Goal: Task Accomplishment & Management: Complete application form

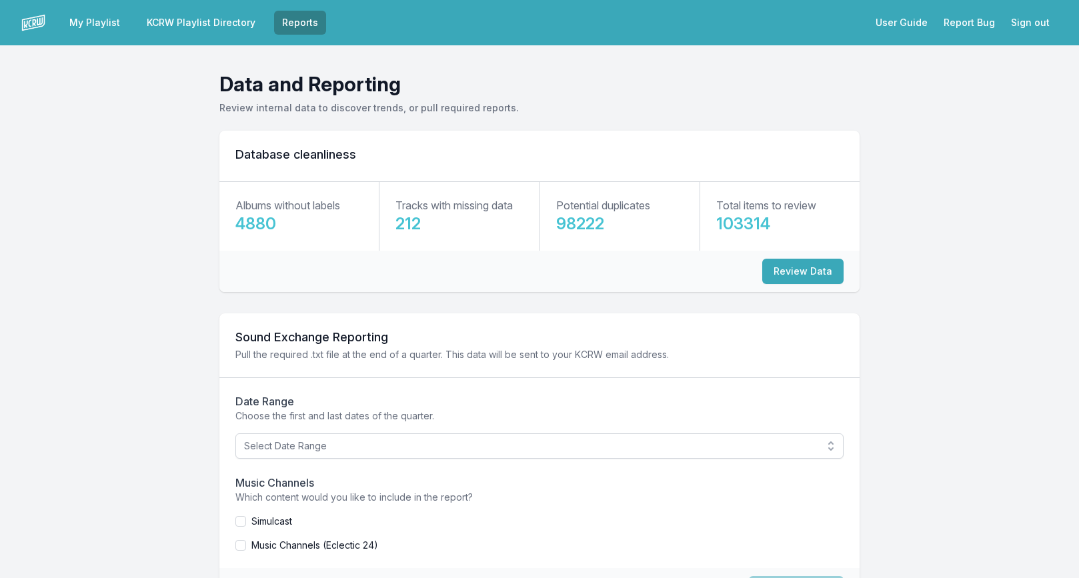
scroll to position [66, 0]
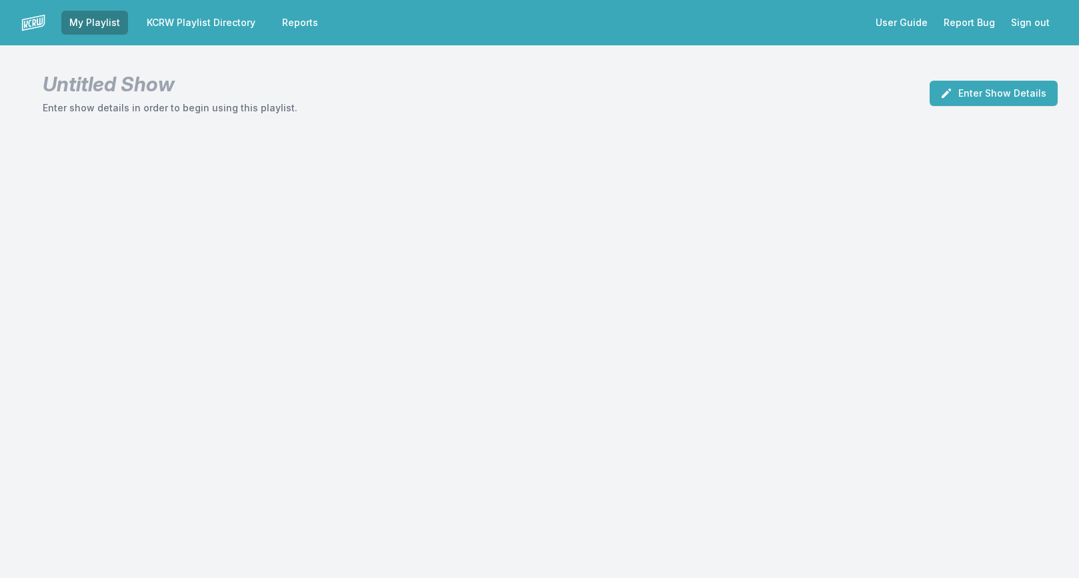
click at [223, 22] on link "KCRW Playlist Directory" at bounding box center [201, 23] width 125 height 24
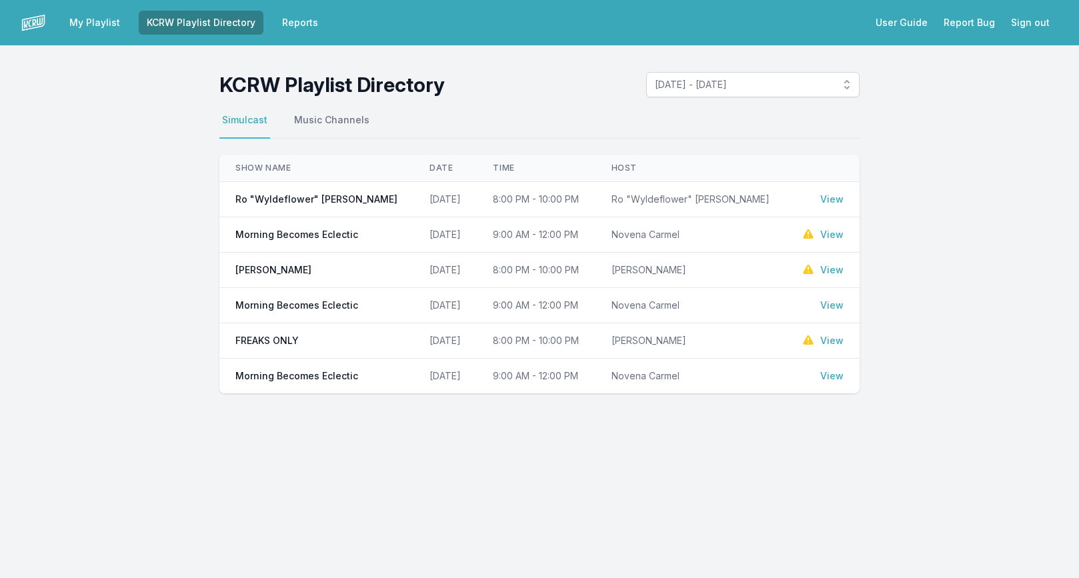
click at [102, 21] on link "My Playlist" at bounding box center [94, 23] width 67 height 24
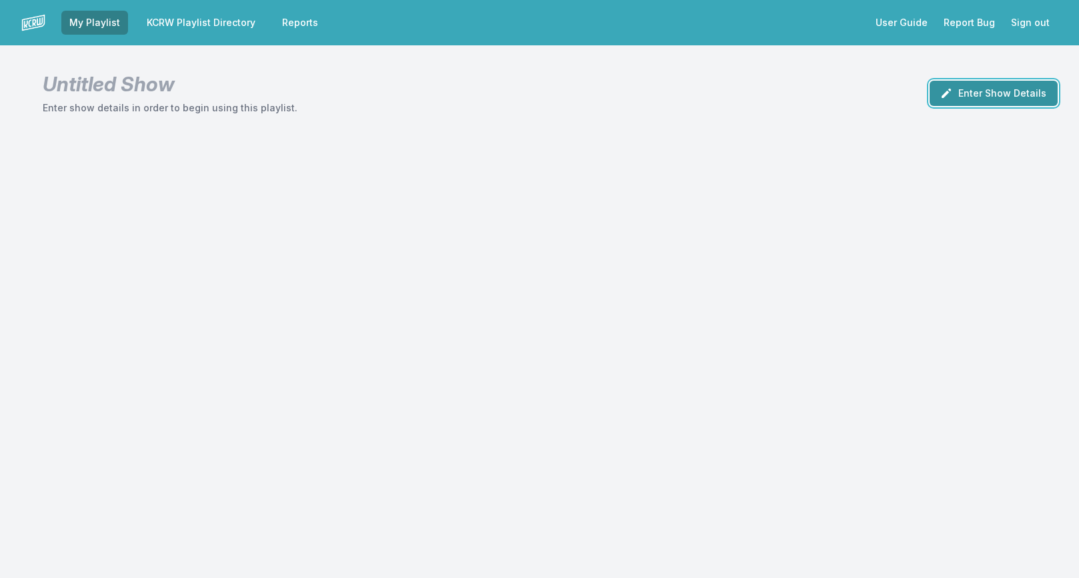
click at [994, 101] on button "Enter Show Details" at bounding box center [993, 93] width 128 height 25
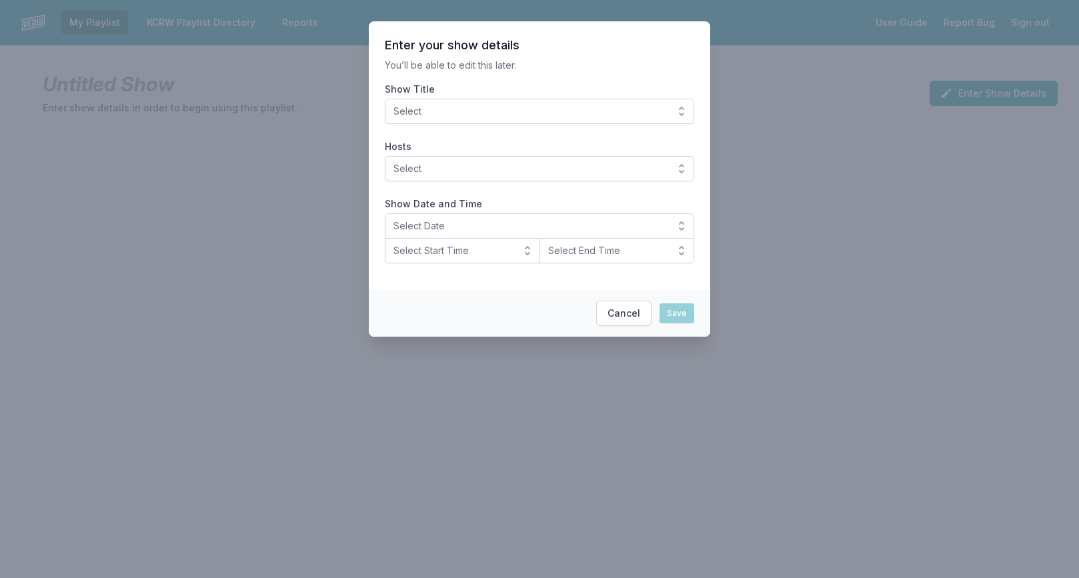
click at [625, 113] on span "Select" at bounding box center [529, 111] width 273 height 13
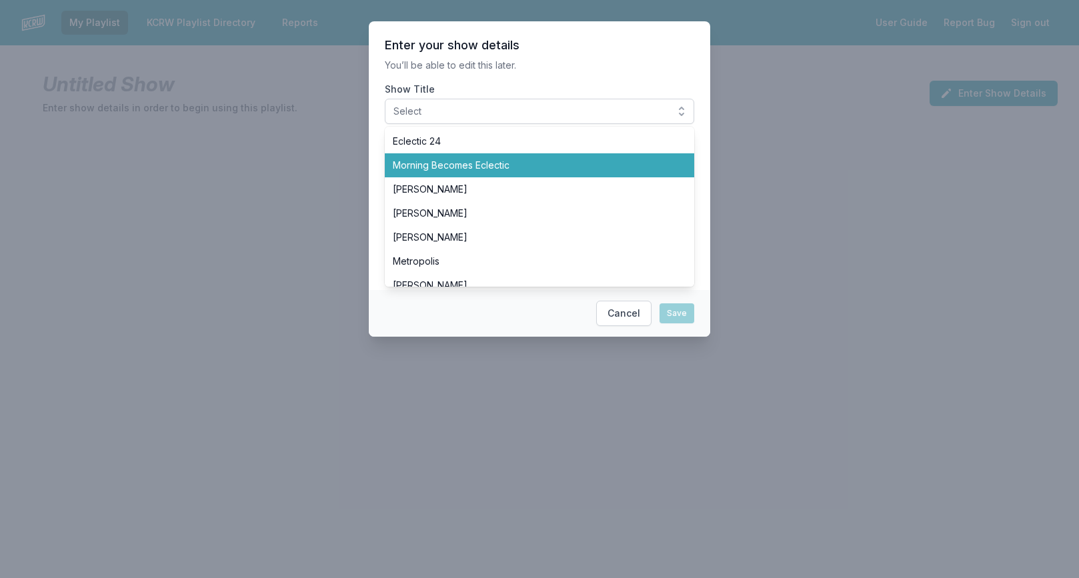
click at [533, 171] on span "Morning Becomes Eclectic" at bounding box center [531, 165] width 277 height 13
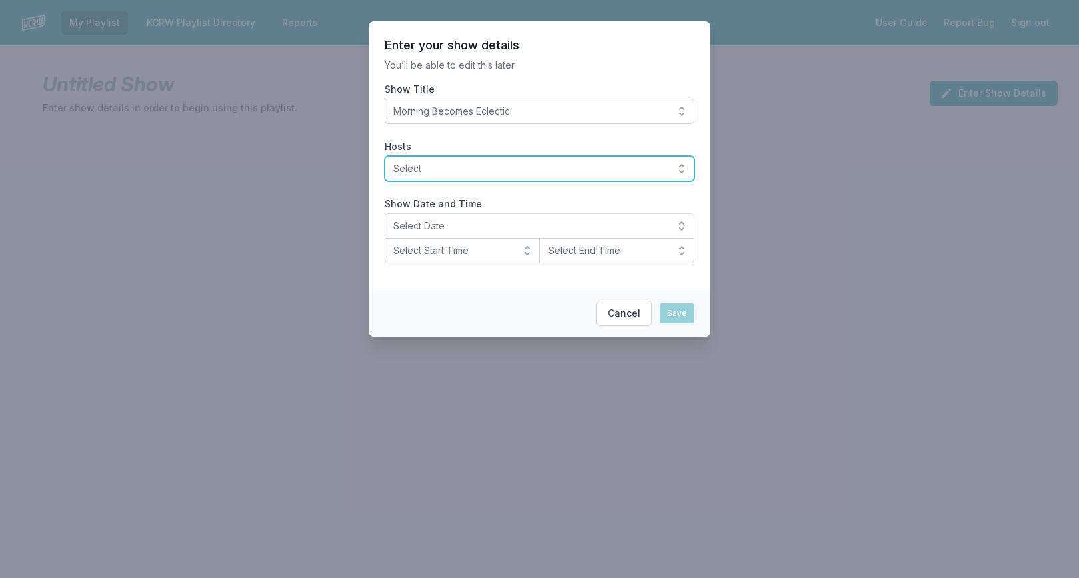
click at [541, 161] on button "Select" at bounding box center [539, 168] width 309 height 25
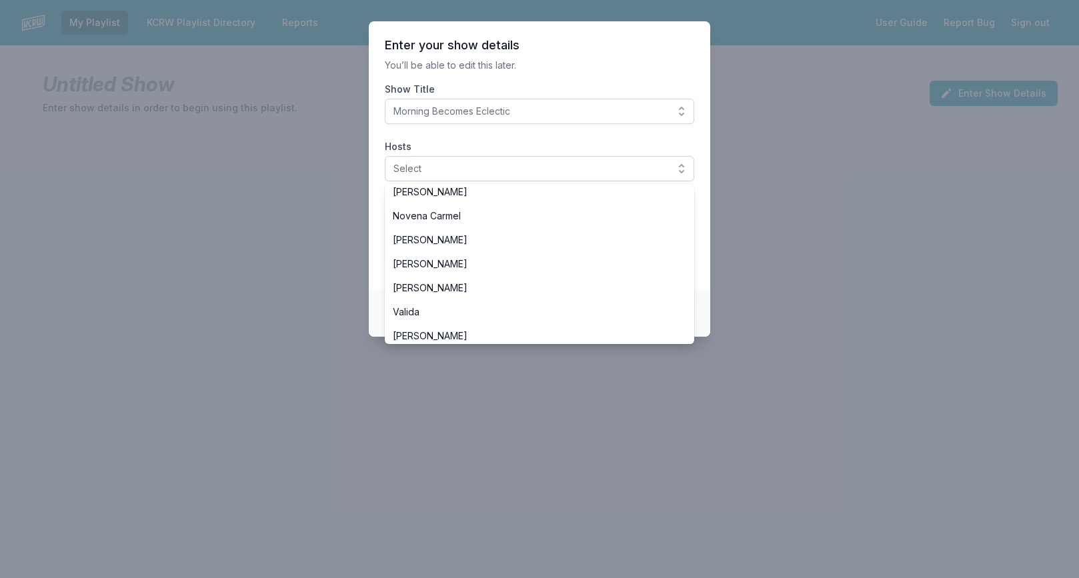
scroll to position [319, 0]
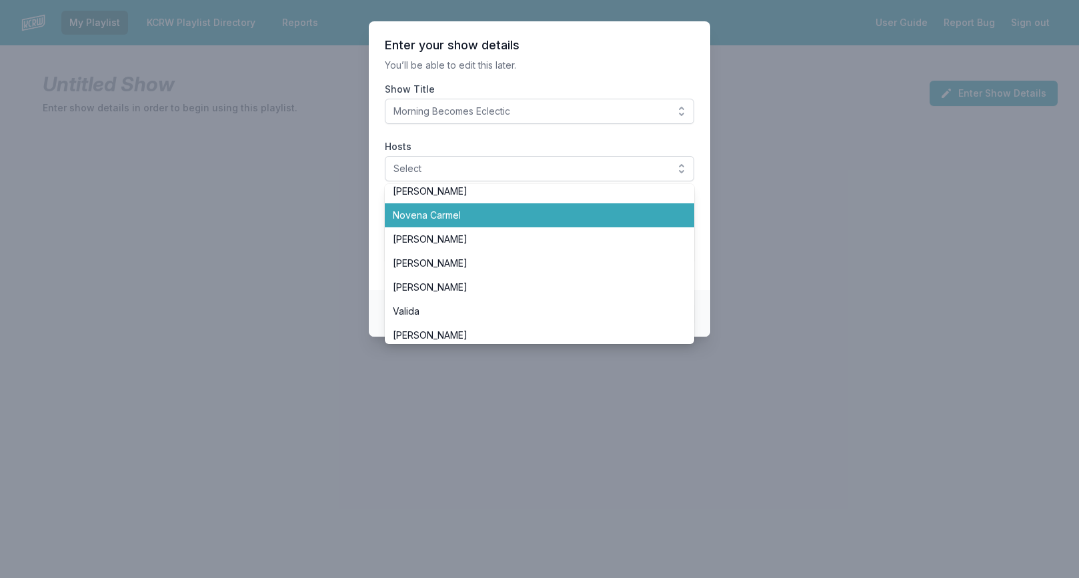
click at [528, 223] on li "Novena Carmel" at bounding box center [539, 215] width 309 height 24
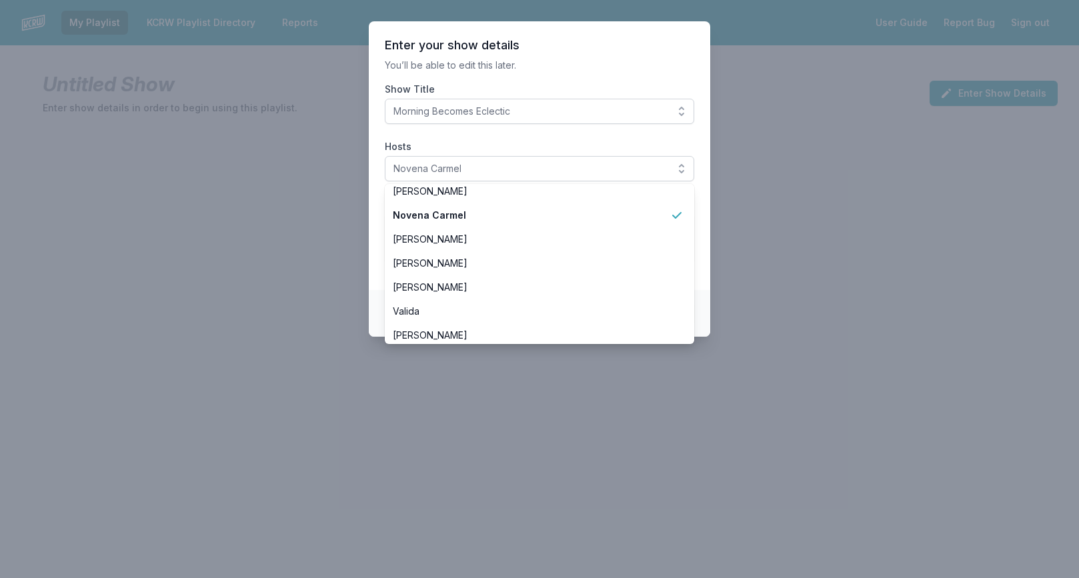
click at [578, 82] on section "Enter your show details You’ll be able to edit this later. Show Title Morning B…" at bounding box center [539, 155] width 341 height 269
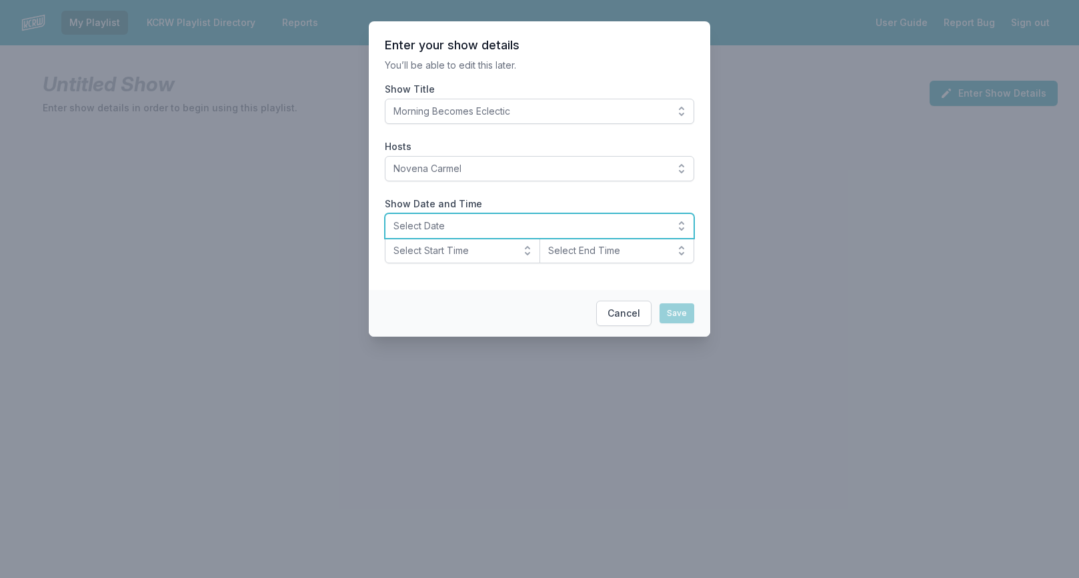
click at [485, 223] on span "Select Date" at bounding box center [529, 225] width 273 height 13
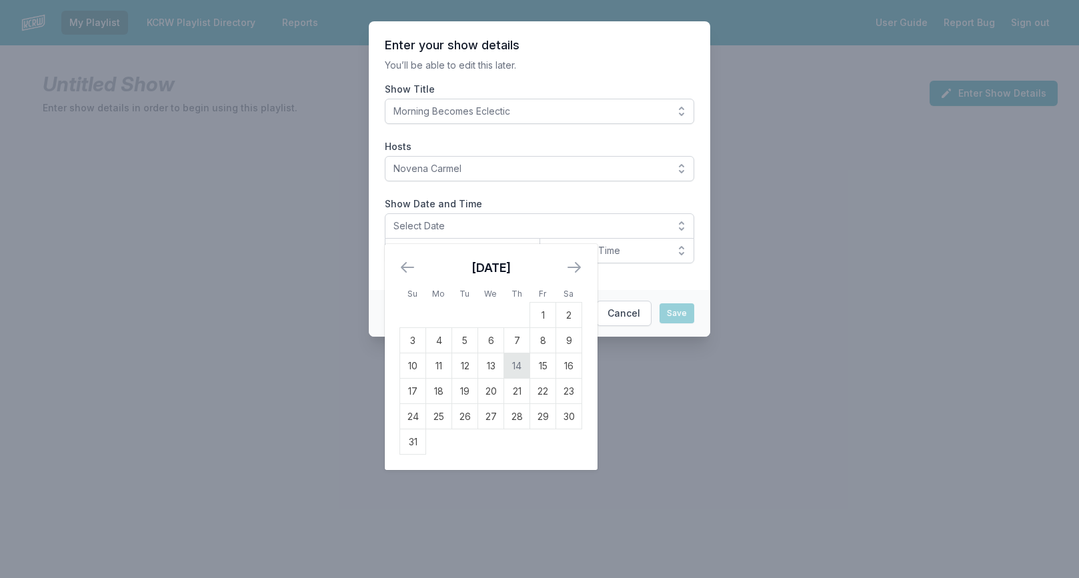
click at [522, 367] on td "14" at bounding box center [517, 365] width 26 height 25
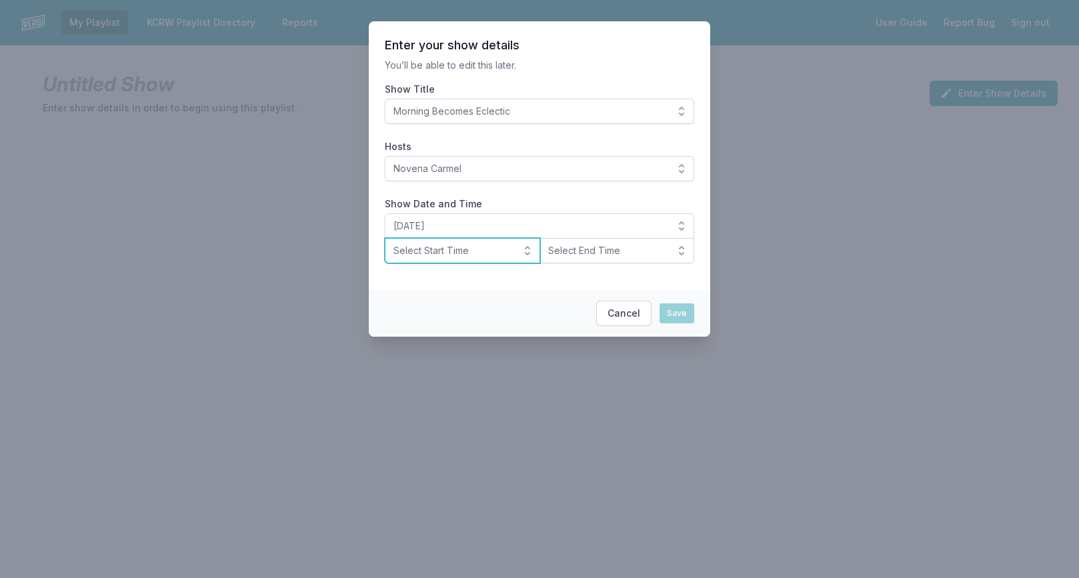
click at [466, 254] on span "Select Start Time" at bounding box center [452, 250] width 119 height 13
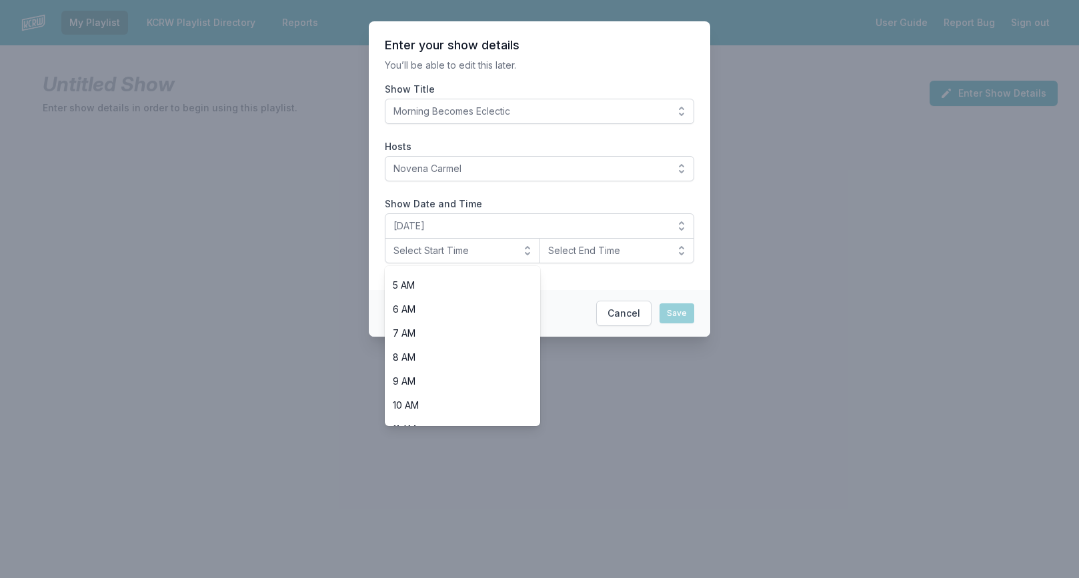
scroll to position [123, 0]
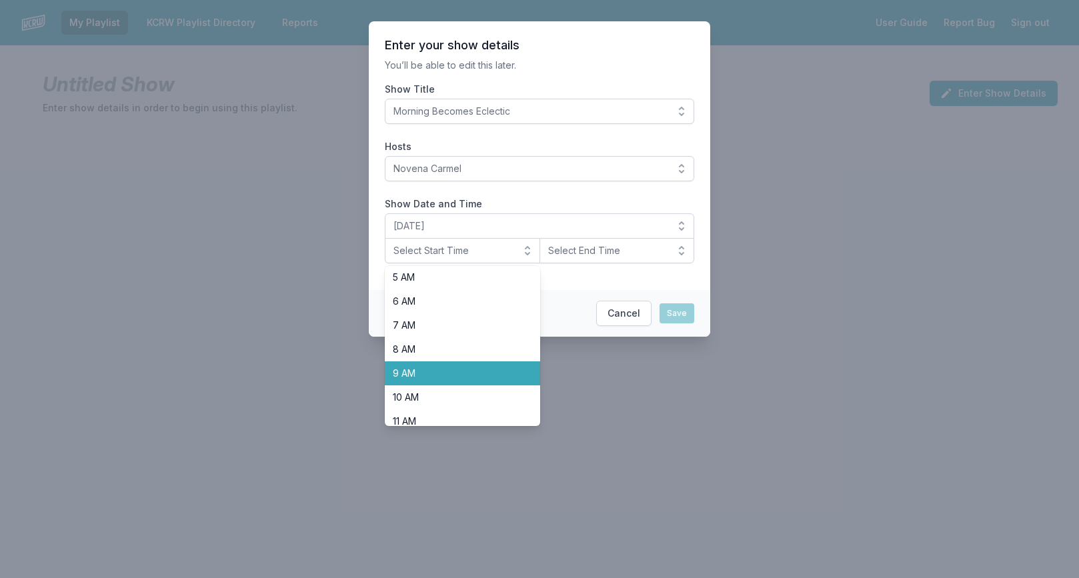
click at [464, 367] on span "9 AM" at bounding box center [454, 373] width 123 height 13
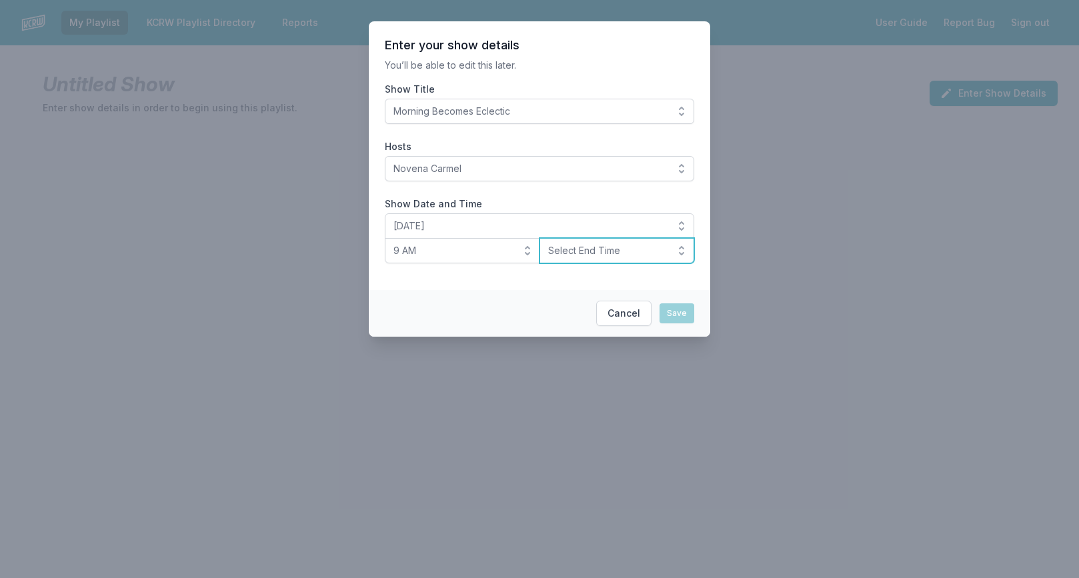
click at [598, 259] on button "Select End Time" at bounding box center [616, 250] width 155 height 25
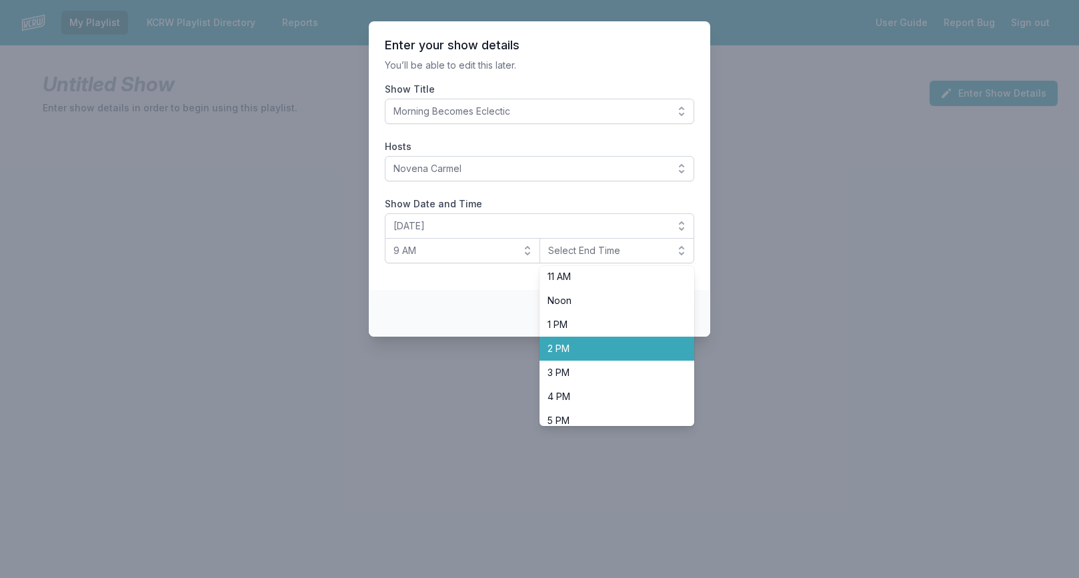
scroll to position [255, 0]
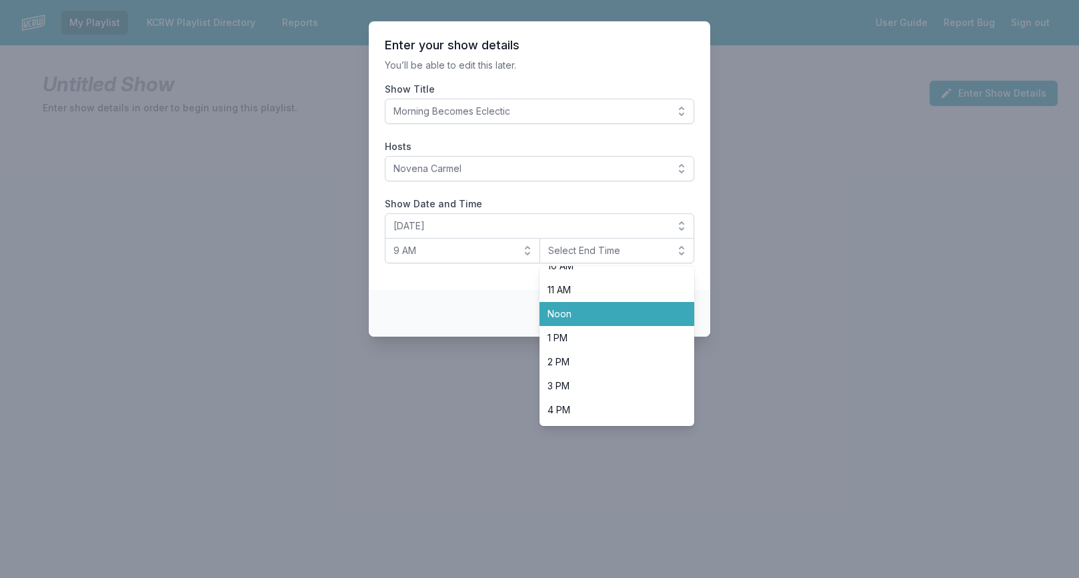
click at [573, 325] on li "Noon" at bounding box center [616, 314] width 155 height 24
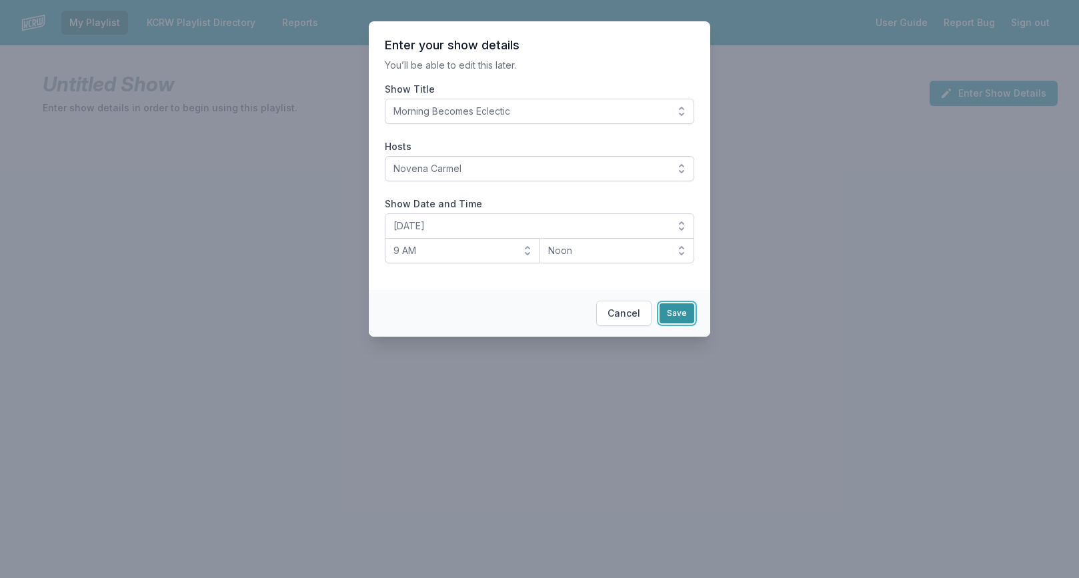
click at [663, 311] on button "Save" at bounding box center [676, 313] width 35 height 20
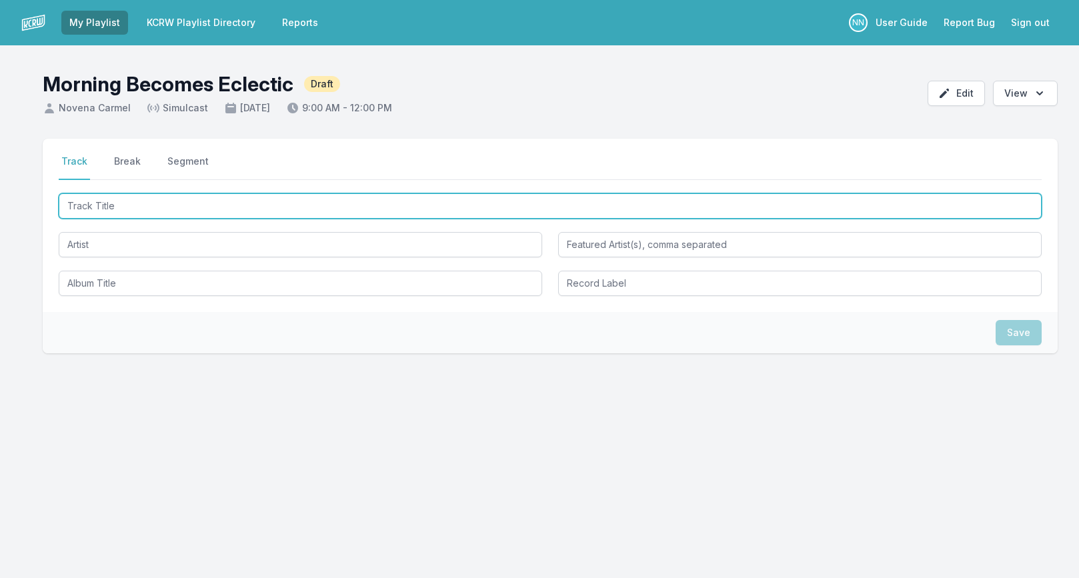
click at [229, 213] on input "Track Title" at bounding box center [550, 205] width 983 height 25
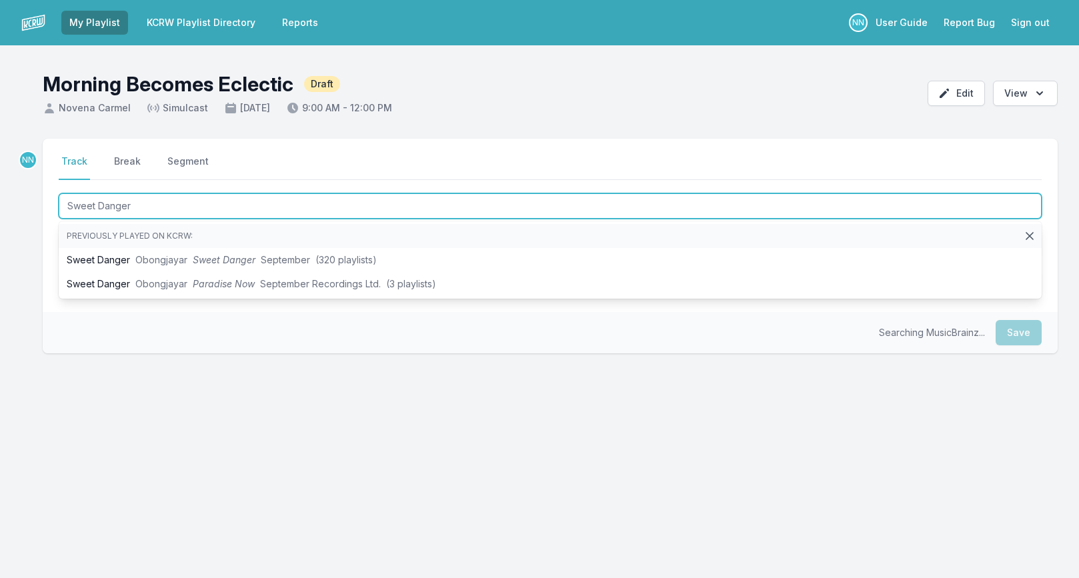
type input "Sweet Danger"
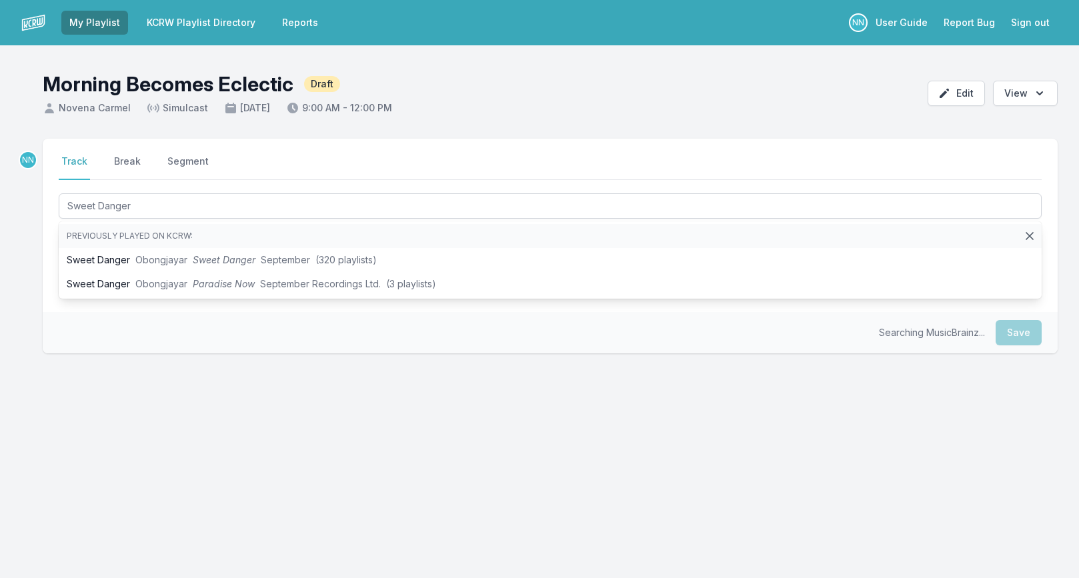
click at [25, 235] on div "NN Select a tab Track Break Segment Track Break Segment Sweet Danger Previously…" at bounding box center [539, 310] width 1079 height 343
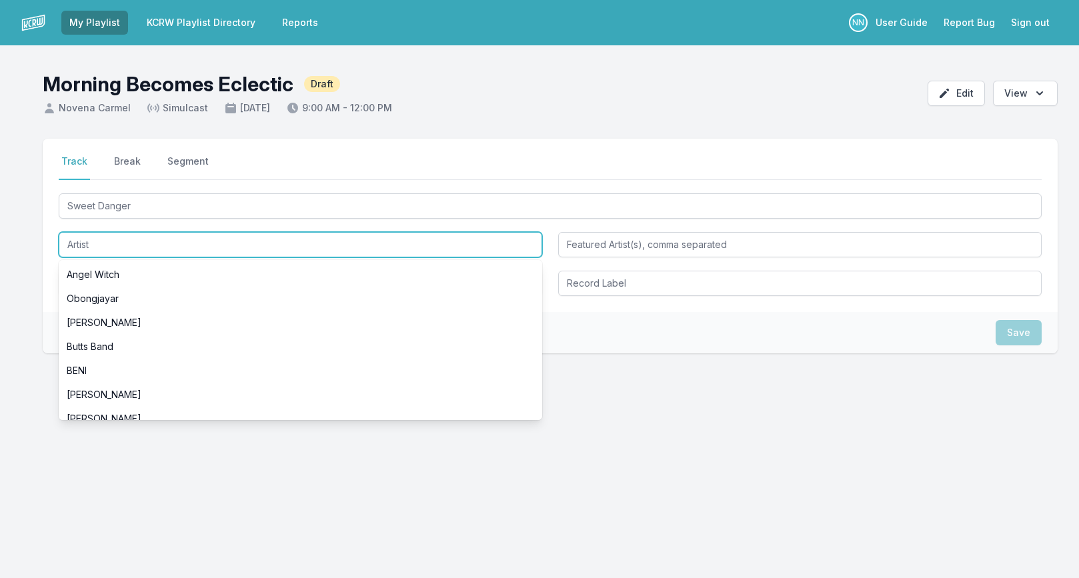
click at [91, 249] on input "Artist" at bounding box center [300, 244] width 483 height 25
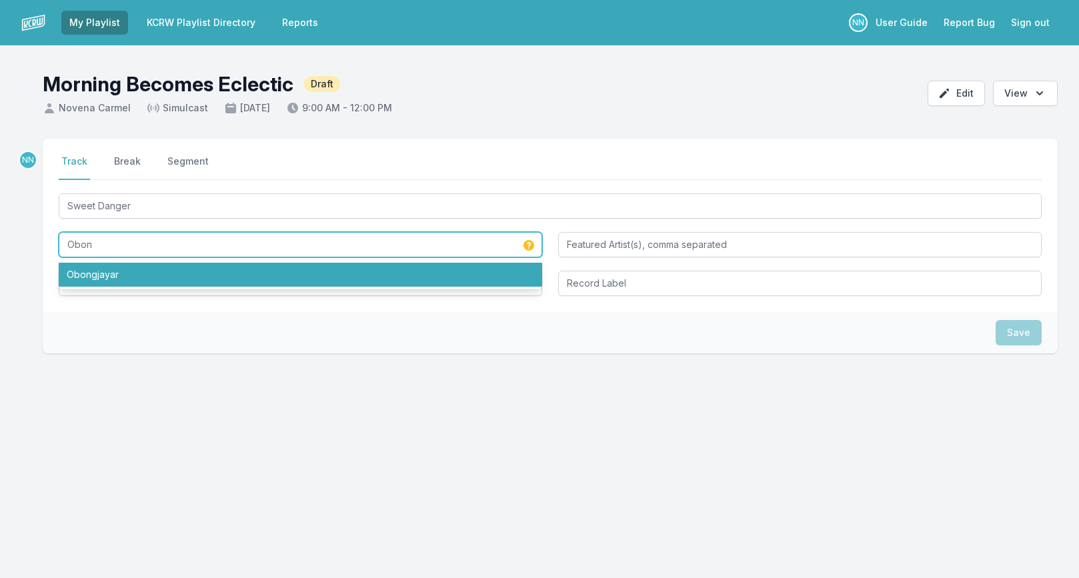
click at [115, 281] on li "Obongjayar" at bounding box center [300, 275] width 483 height 24
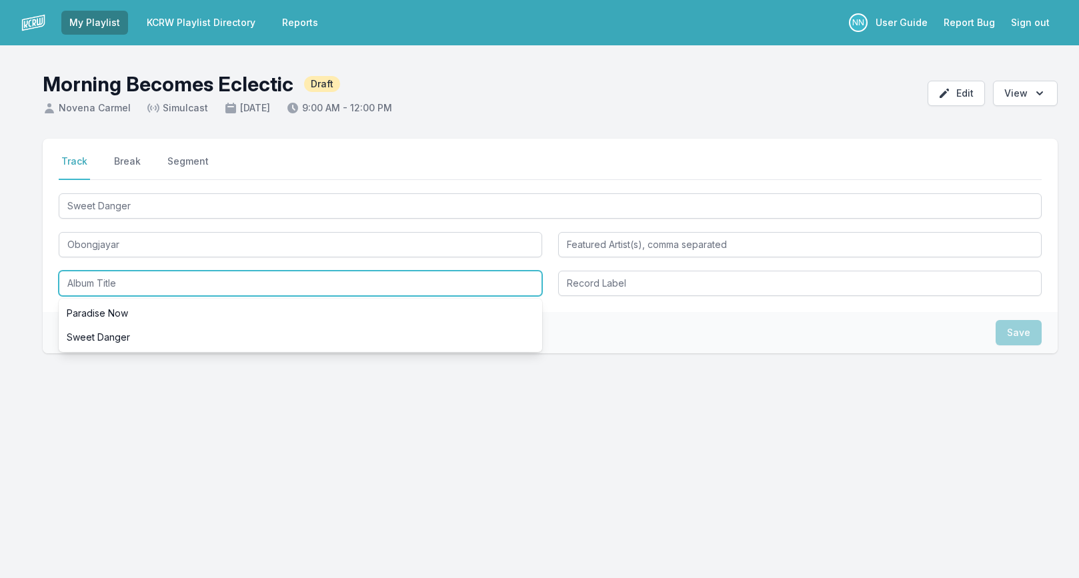
click at [109, 283] on input "Album Title" at bounding box center [300, 283] width 483 height 25
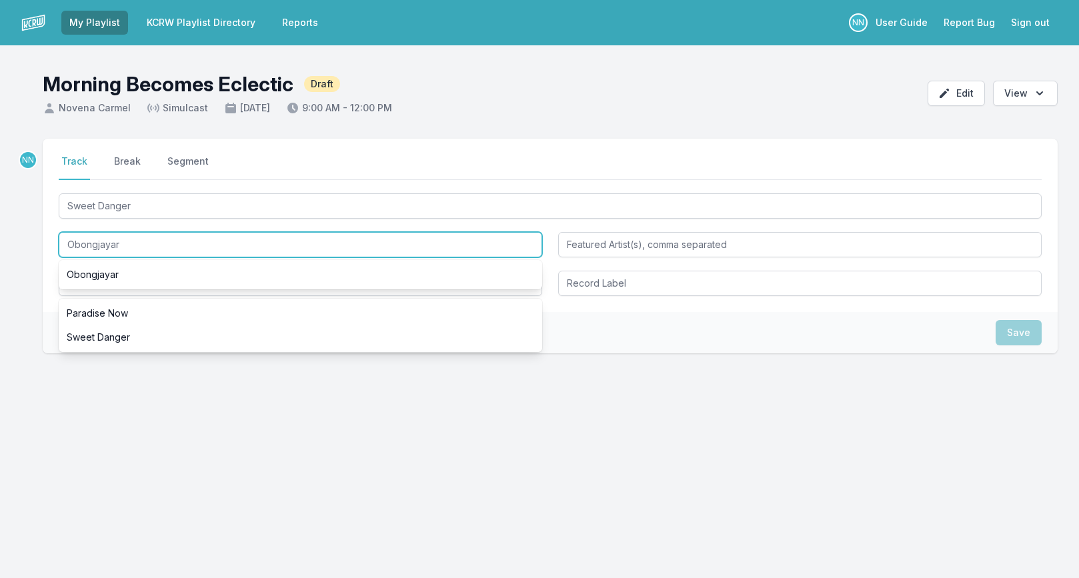
click at [137, 243] on input "Obongjayar" at bounding box center [300, 244] width 483 height 25
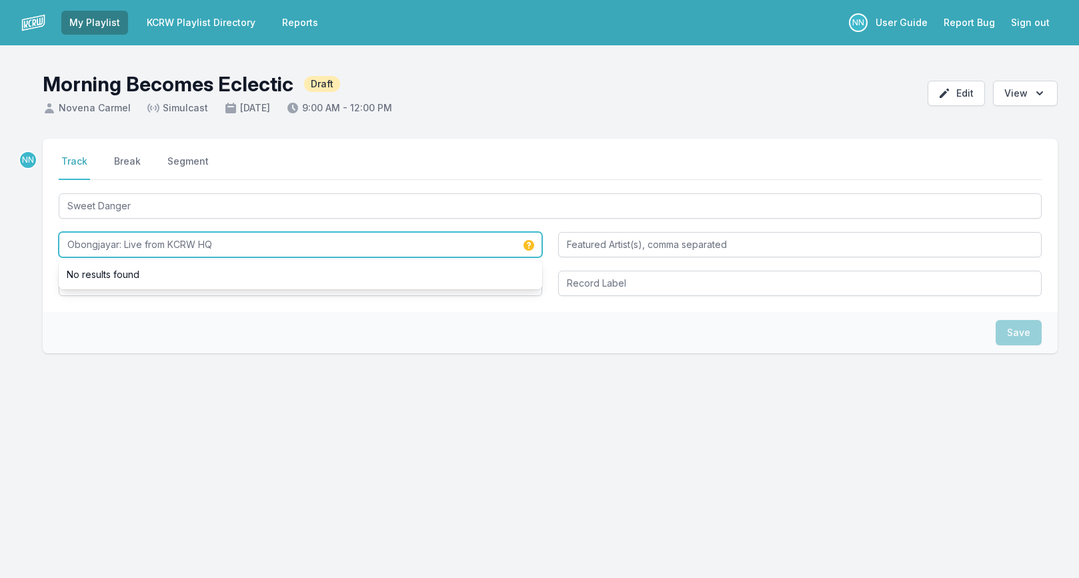
drag, startPoint x: 167, startPoint y: 247, endPoint x: 233, endPoint y: 247, distance: 65.3
click at [231, 247] on input "Obongjayar: Live from KCRW HQ" at bounding box center [300, 244] width 483 height 25
type input "Obongjayar: Live from Apogee Studios"
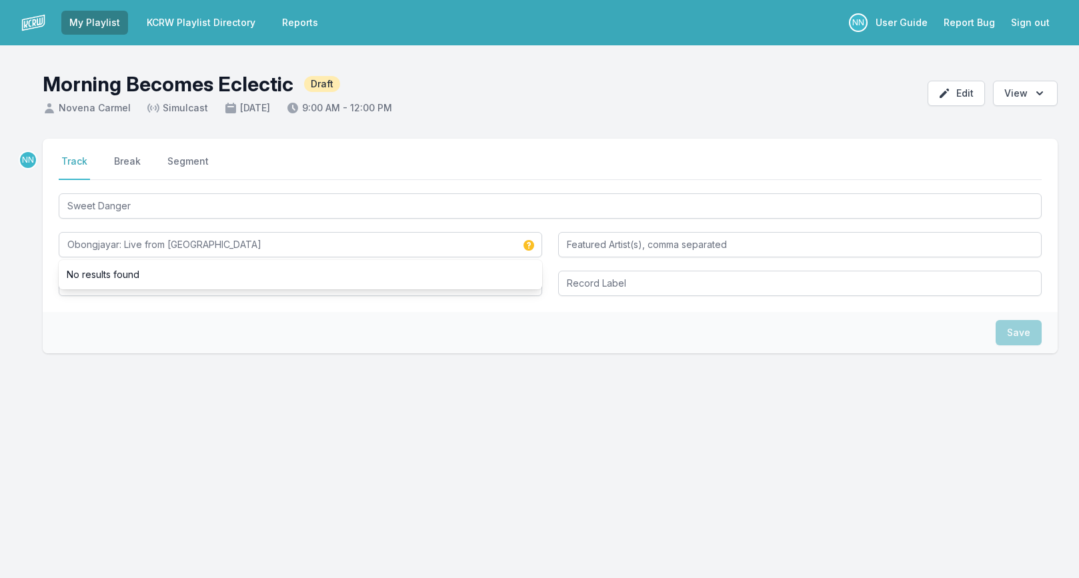
click at [57, 350] on div "Save" at bounding box center [550, 332] width 1015 height 41
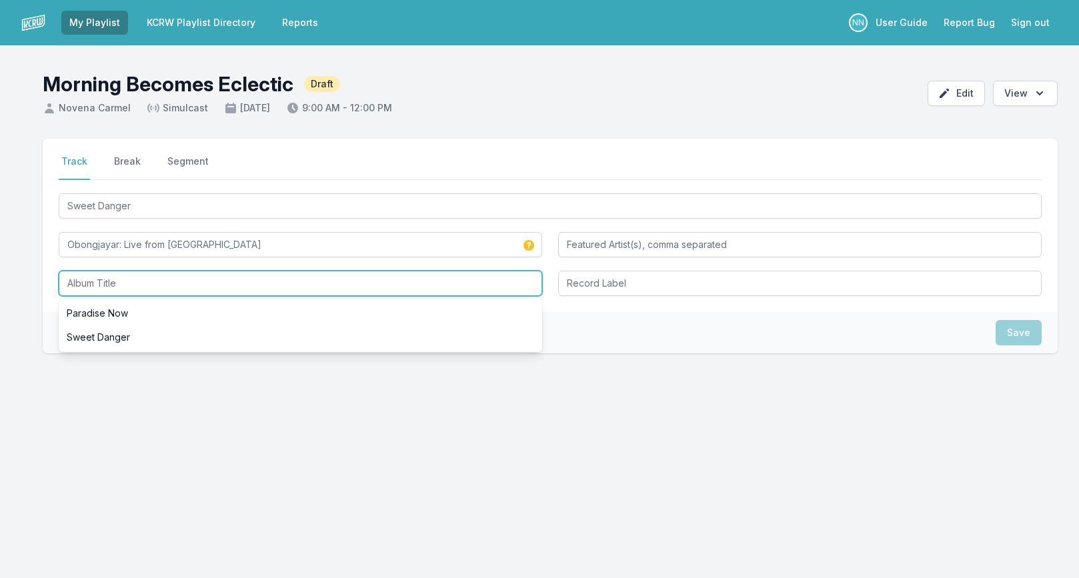
click at [103, 281] on input "Album Title" at bounding box center [300, 283] width 483 height 25
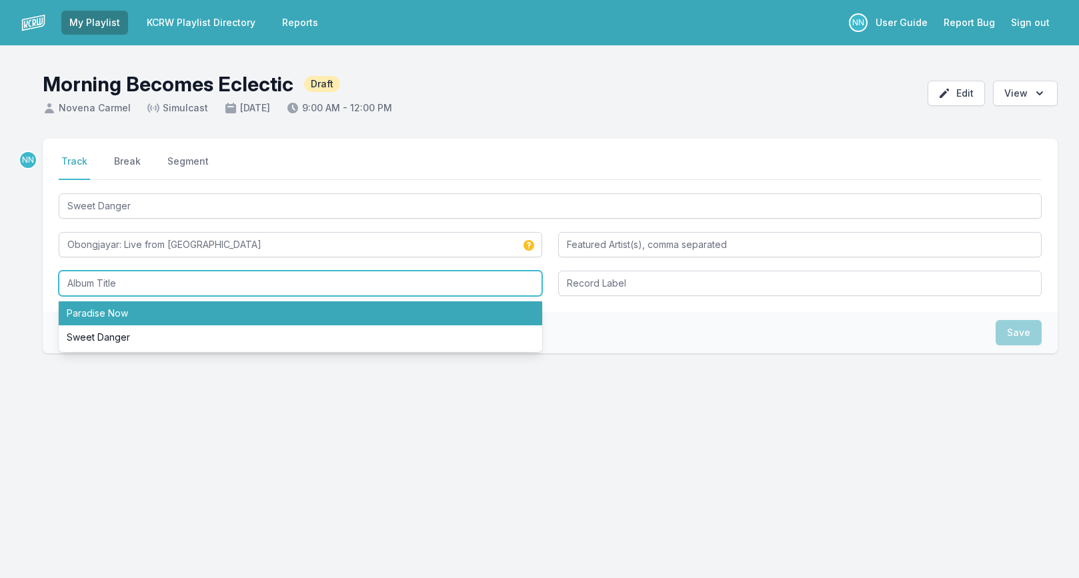
click at [103, 309] on li "Paradise Now" at bounding box center [300, 313] width 483 height 24
type input "Paradise Now"
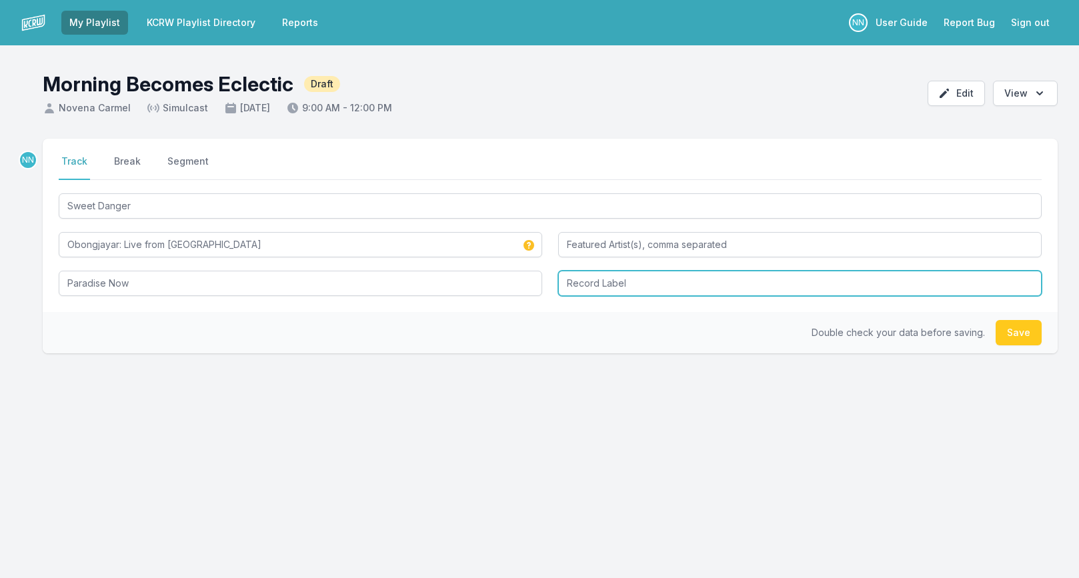
click at [573, 285] on input "Record Label" at bounding box center [799, 283] width 483 height 25
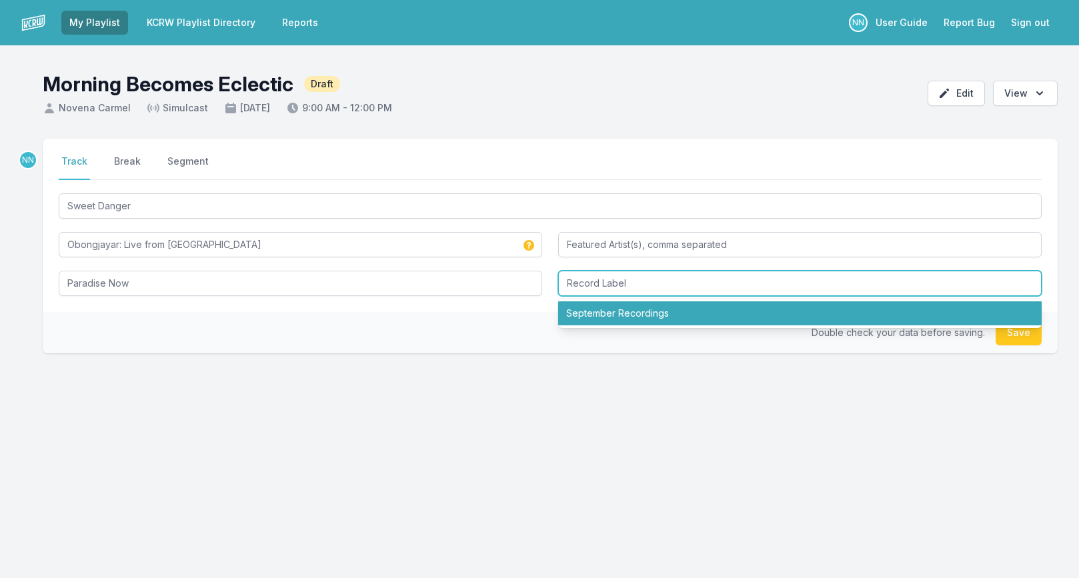
click at [583, 309] on li "September Recordings" at bounding box center [799, 313] width 483 height 24
type input "September Recordings"
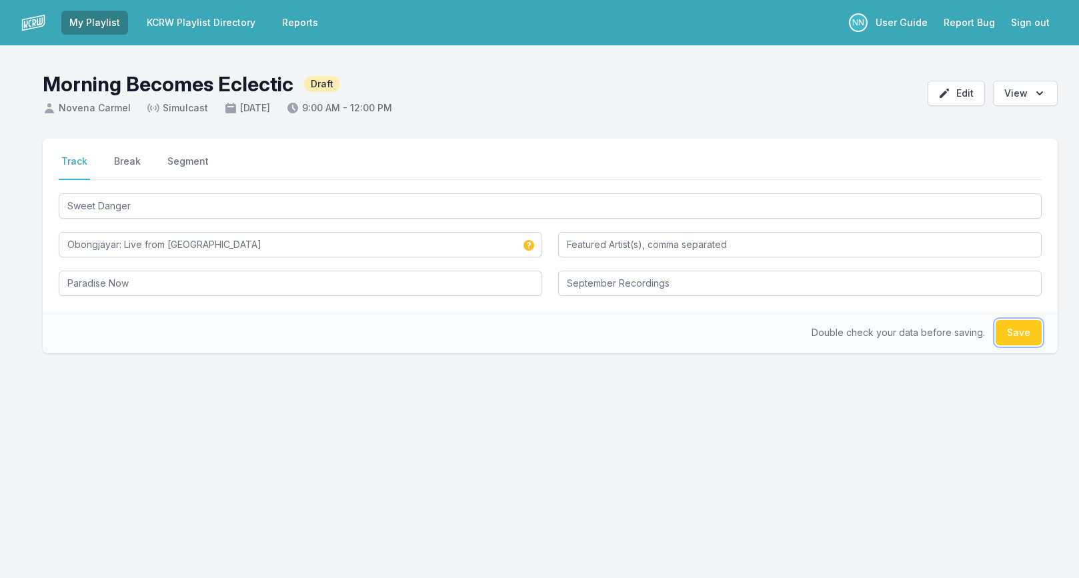
click at [1003, 336] on button "Save" at bounding box center [1018, 332] width 46 height 25
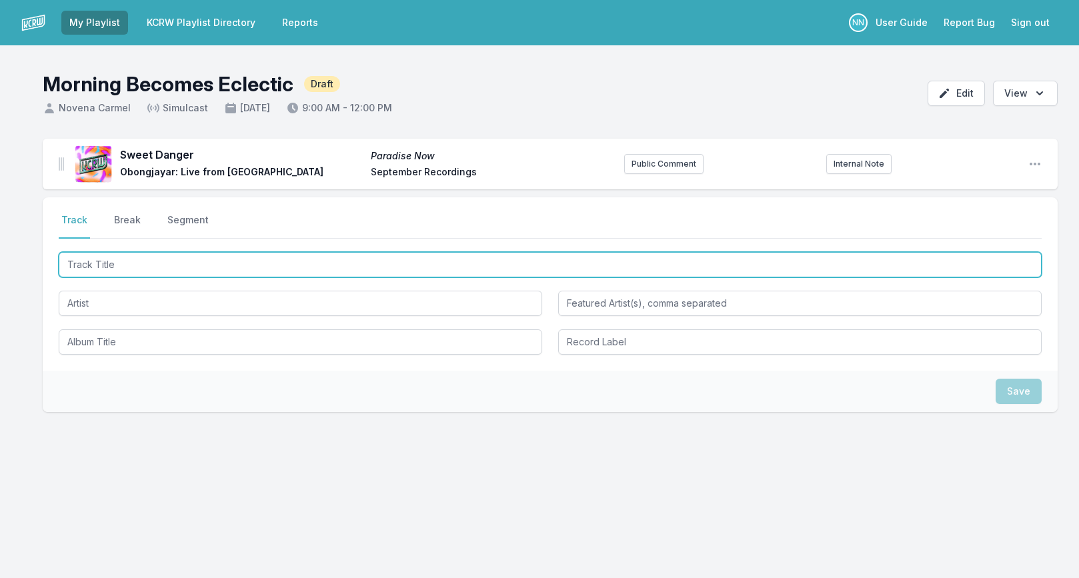
click at [129, 267] on input "Track Title" at bounding box center [550, 264] width 983 height 25
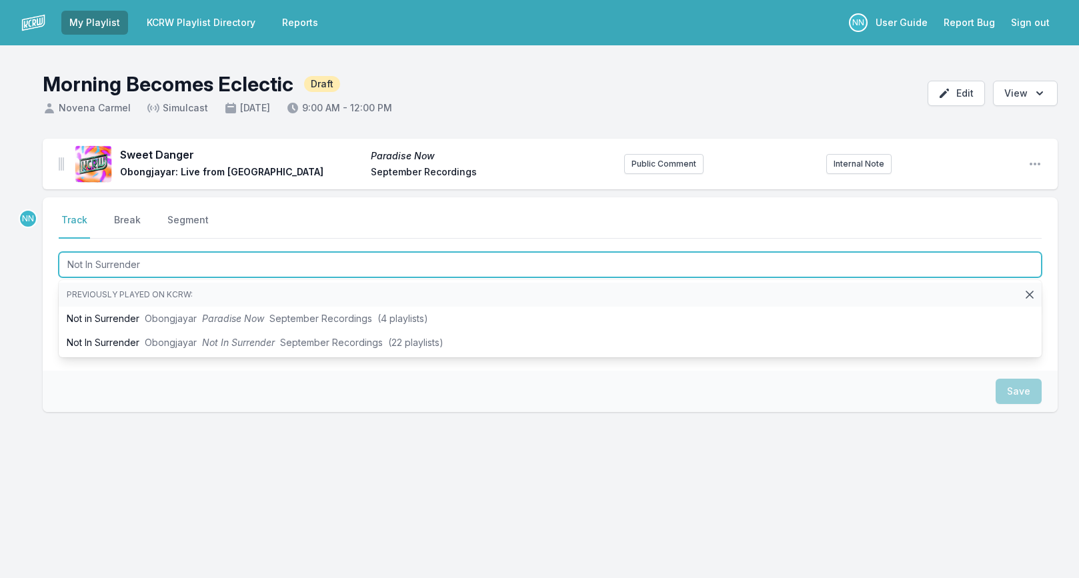
type input "Not In Surrender"
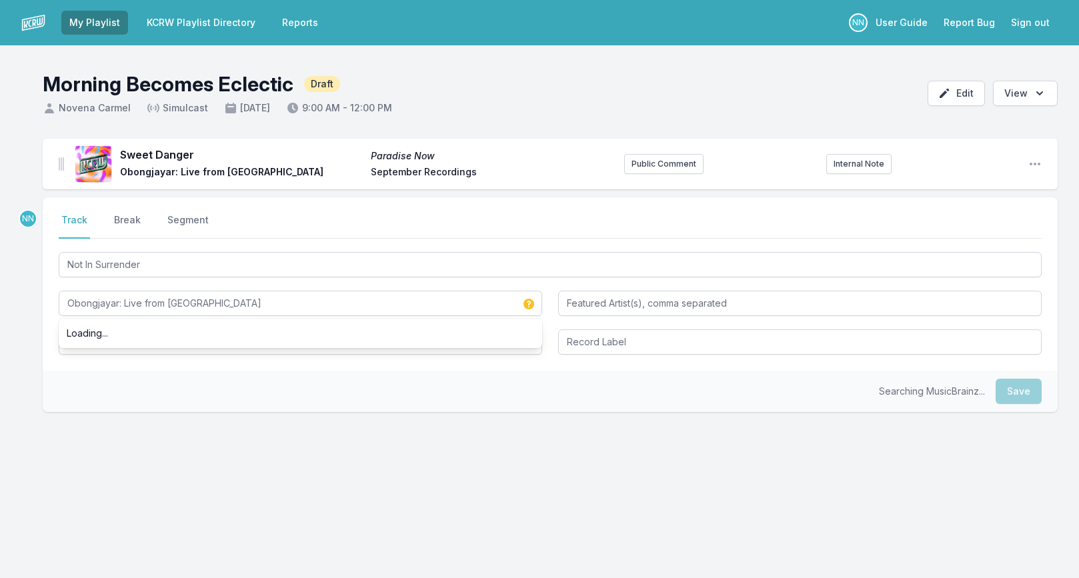
type input "Obongjayar: Live from Apogee Studios"
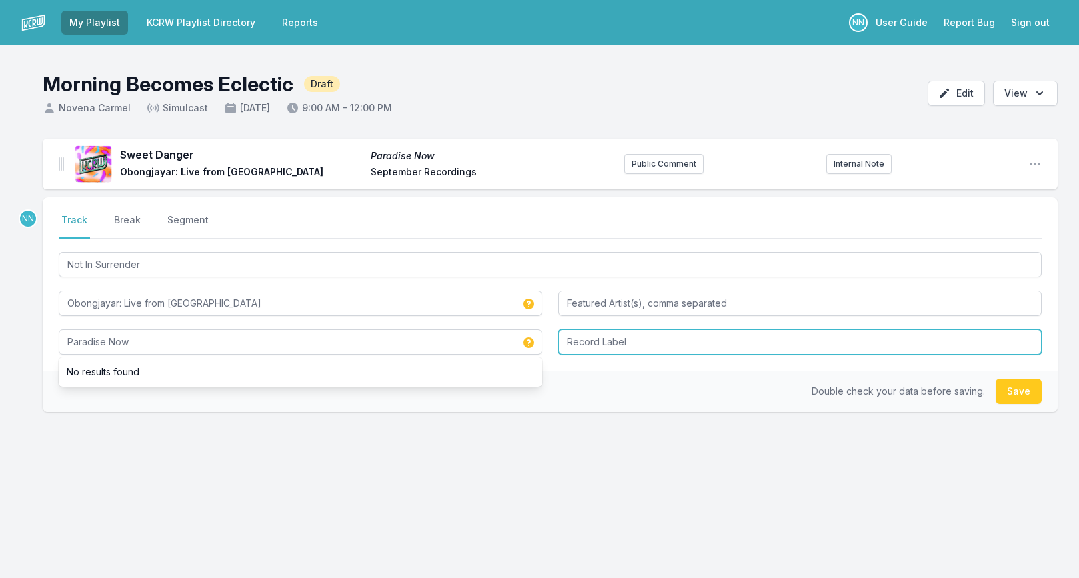
type input "Paradise Now"
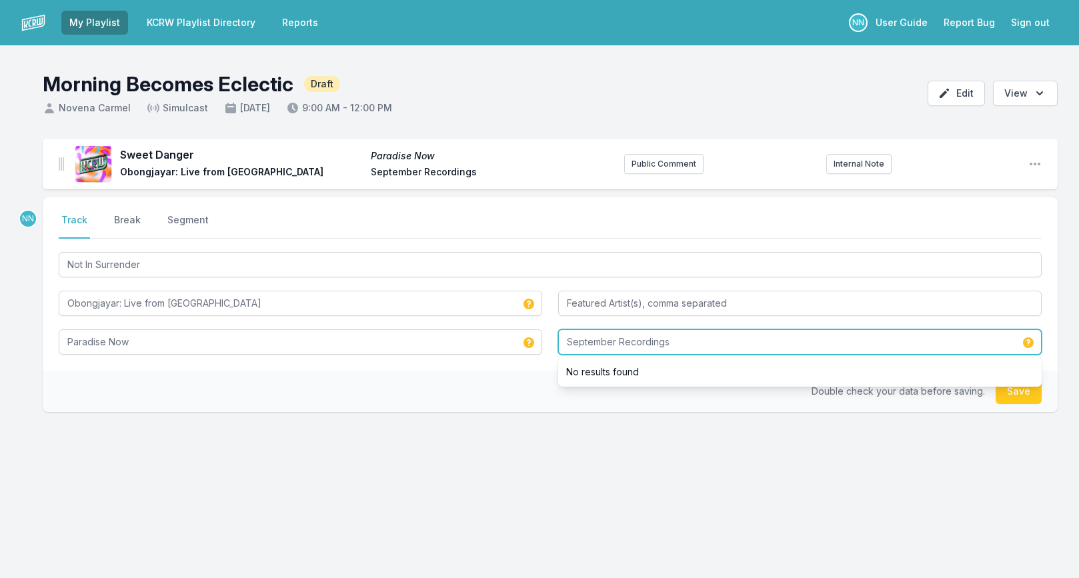
type input "September Recordings"
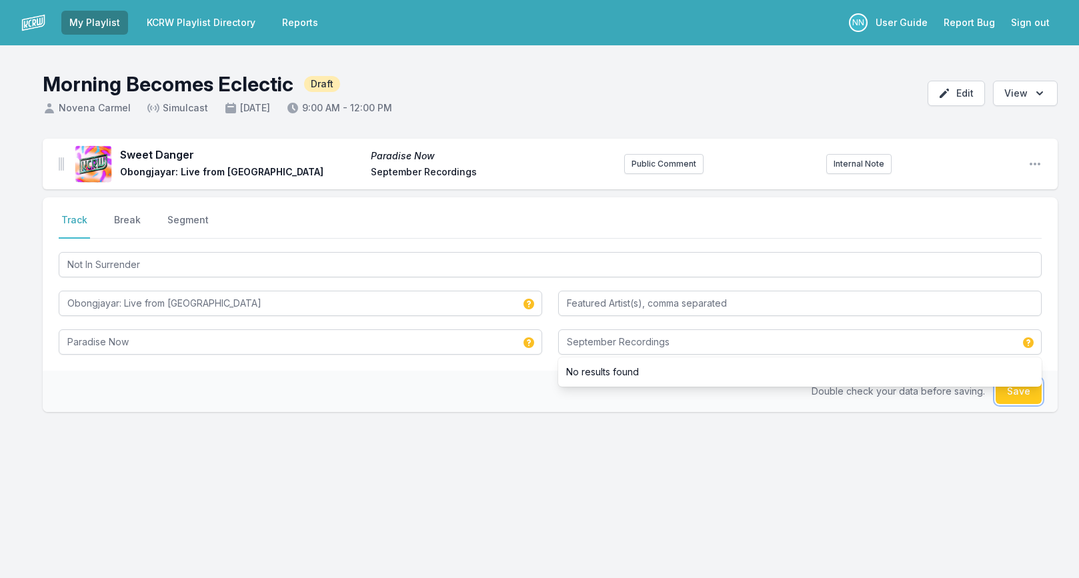
click at [1017, 398] on button "Save" at bounding box center [1018, 391] width 46 height 25
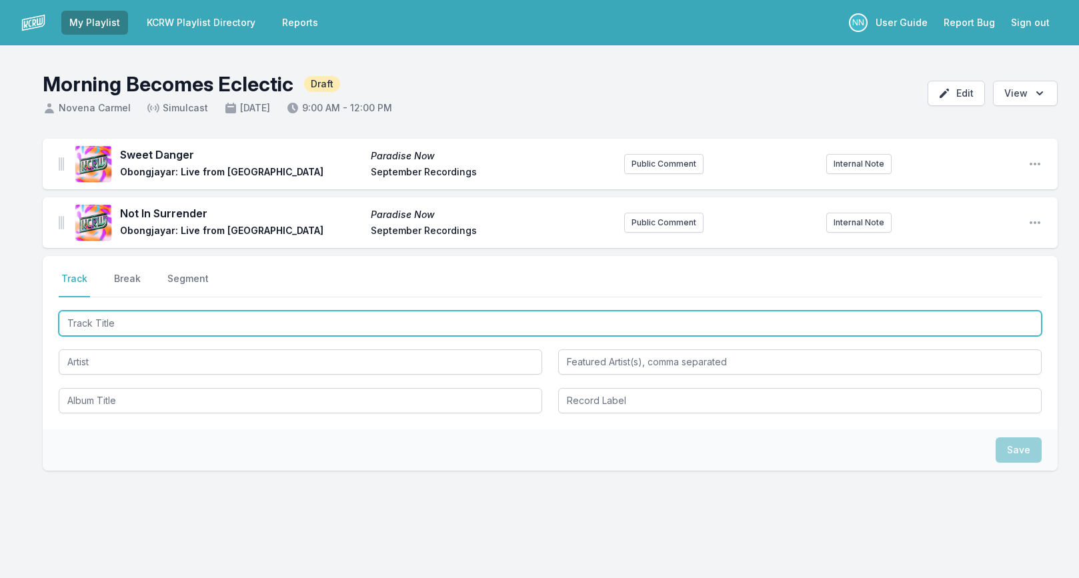
click at [109, 320] on input "Track Title" at bounding box center [550, 323] width 983 height 25
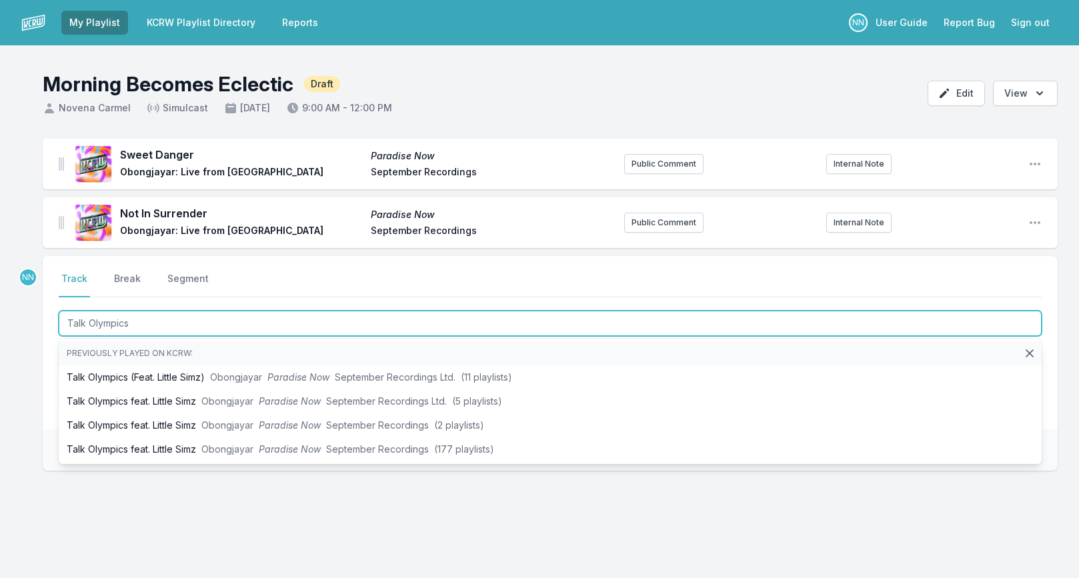
type input "Talk Olympics"
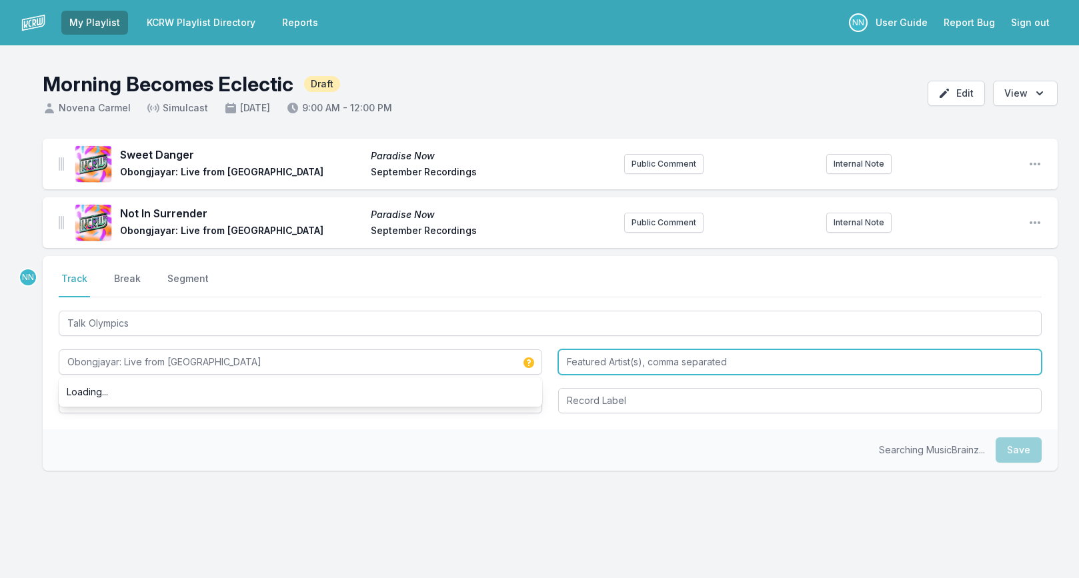
type input "Obongjayar: Live from Apogee Studios"
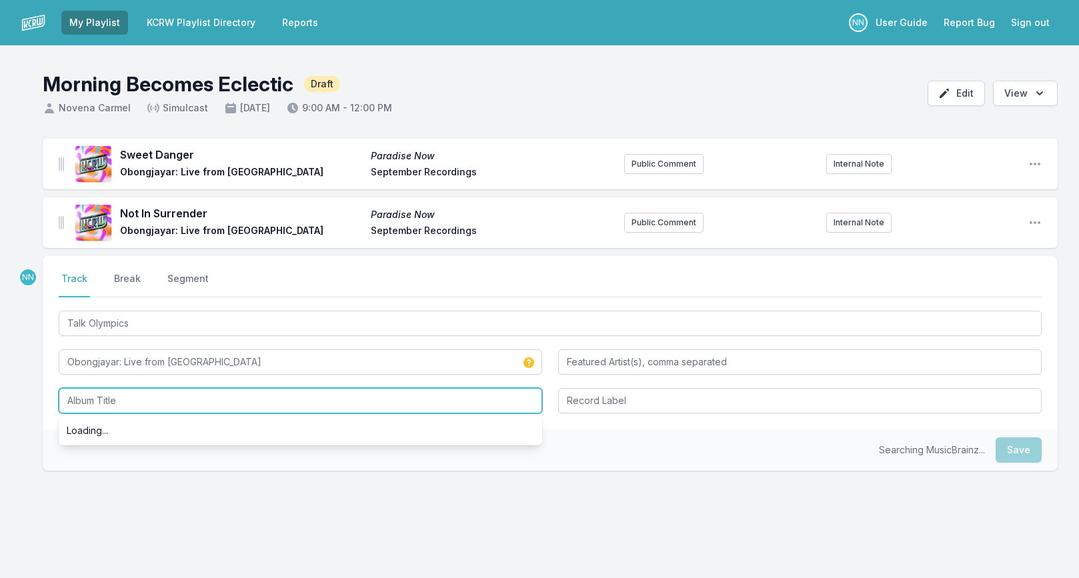
type input "S"
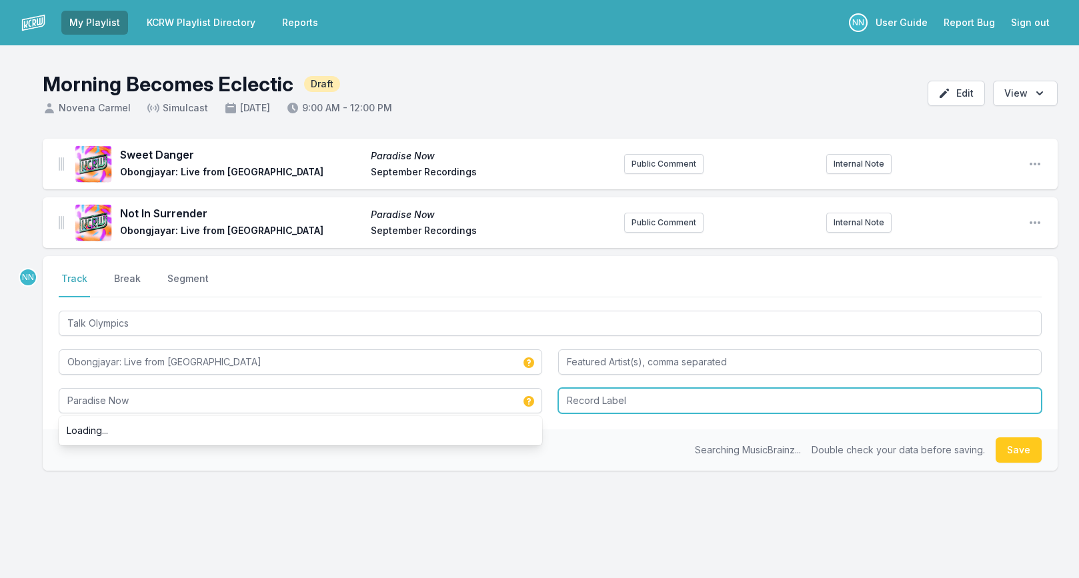
type input "Paradise Now"
type input "September Recordings"
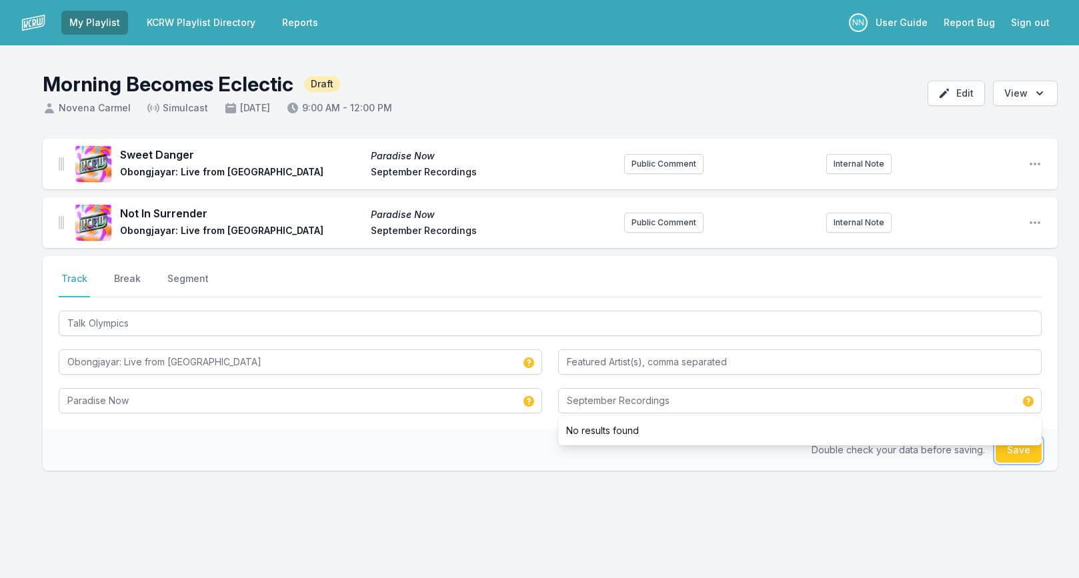
click at [1001, 449] on button "Save" at bounding box center [1018, 449] width 46 height 25
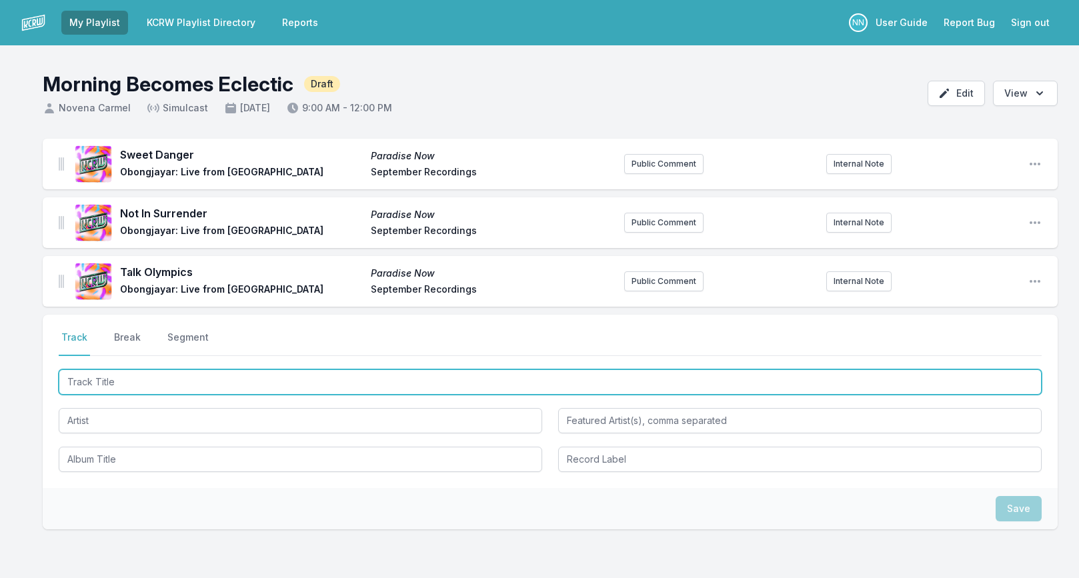
click at [146, 385] on input "Track Title" at bounding box center [550, 381] width 983 height 25
type input "Obongjayar in conversation with Novena Carmel"
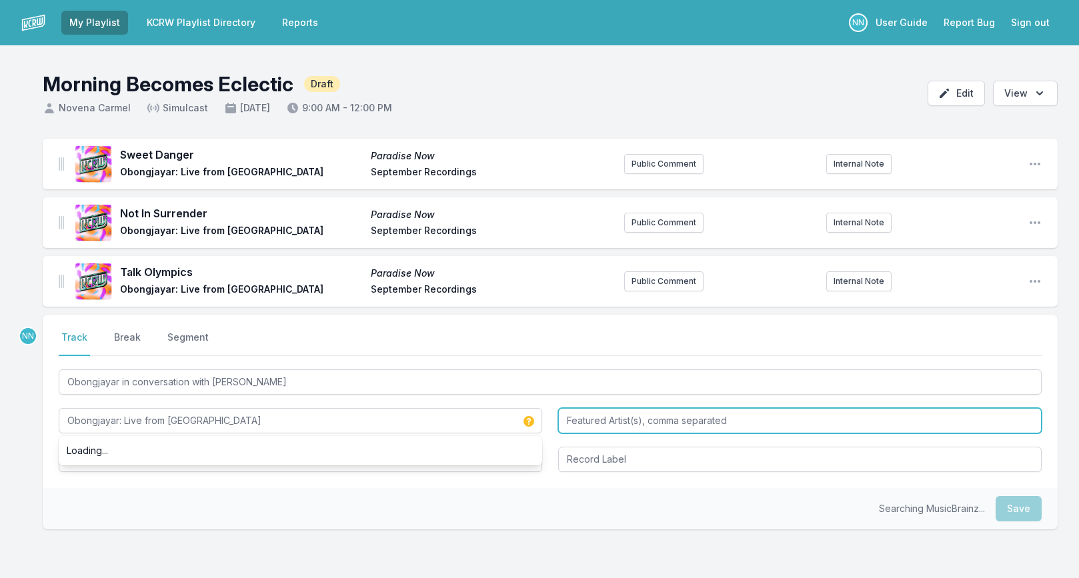
type input "Obongjayar: Live from Apogee Studios"
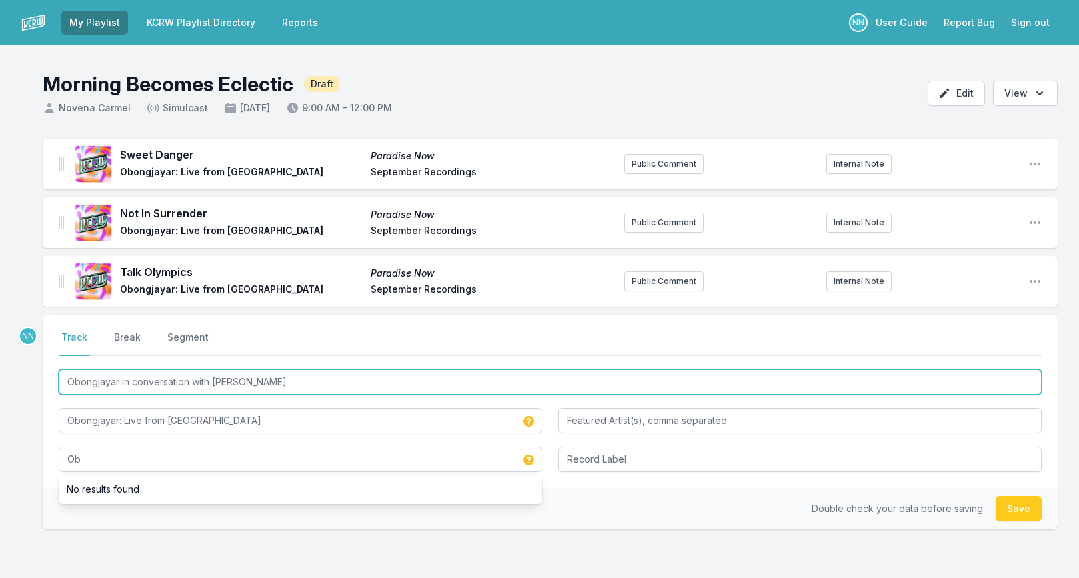
click at [193, 381] on input "Obongjayar in conversation with Novena Carmel" at bounding box center [550, 381] width 983 height 25
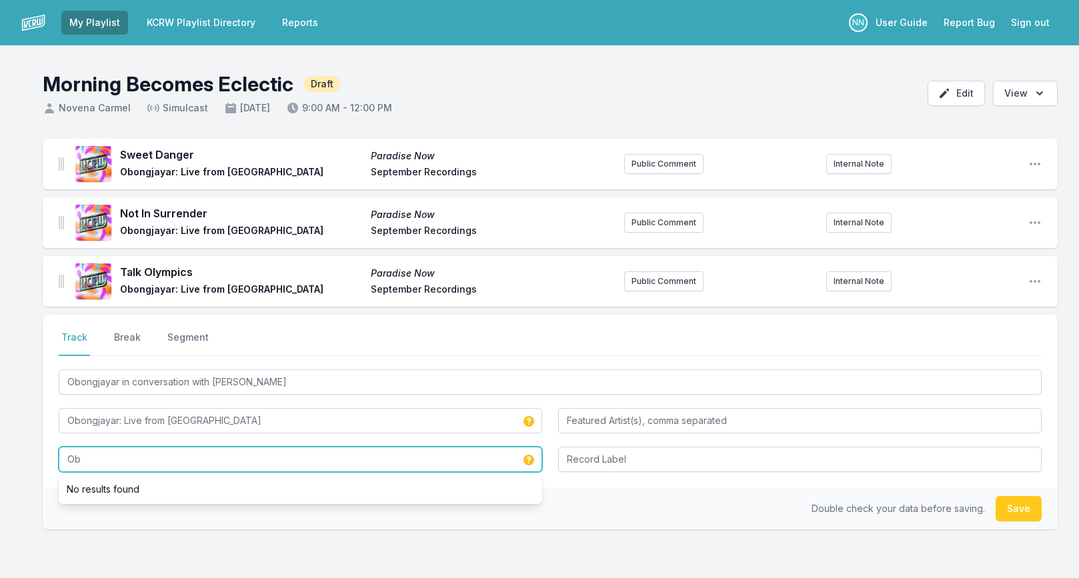
click at [133, 457] on input "Ob" at bounding box center [300, 459] width 483 height 25
paste input "ongjayar in conversation with Novena Carmel"
type input "Obongjayar in conversation with Novena Carmel"
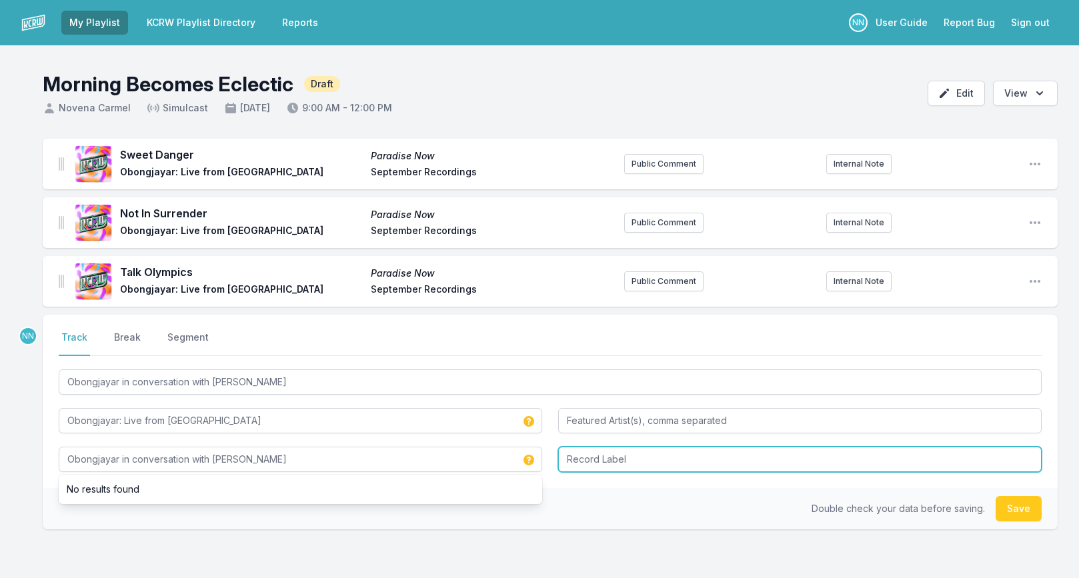
click at [570, 465] on input "Record Label" at bounding box center [799, 459] width 483 height 25
type input "KCRW"
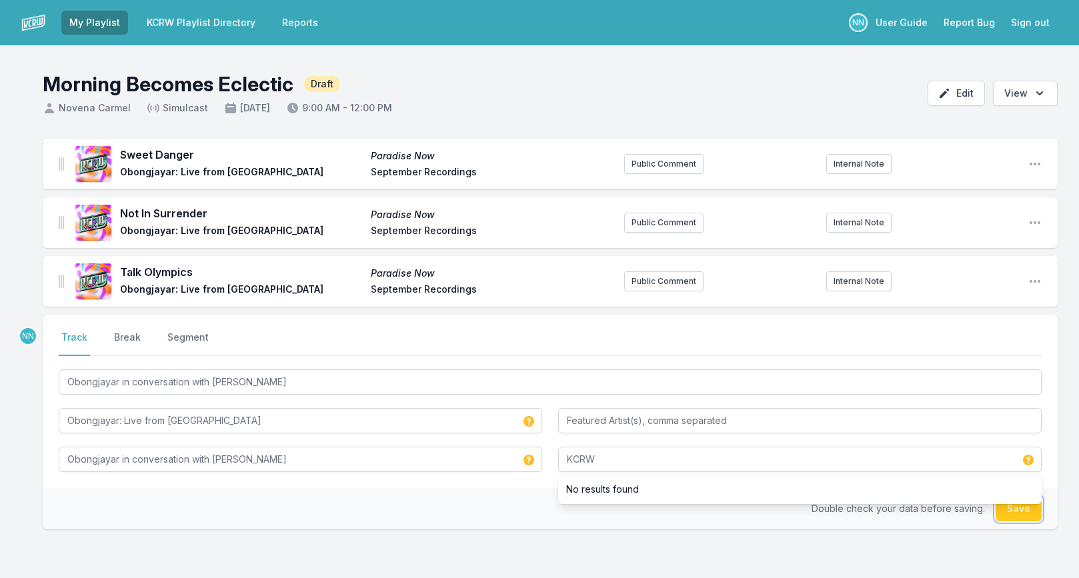
click at [1024, 517] on button "Save" at bounding box center [1018, 508] width 46 height 25
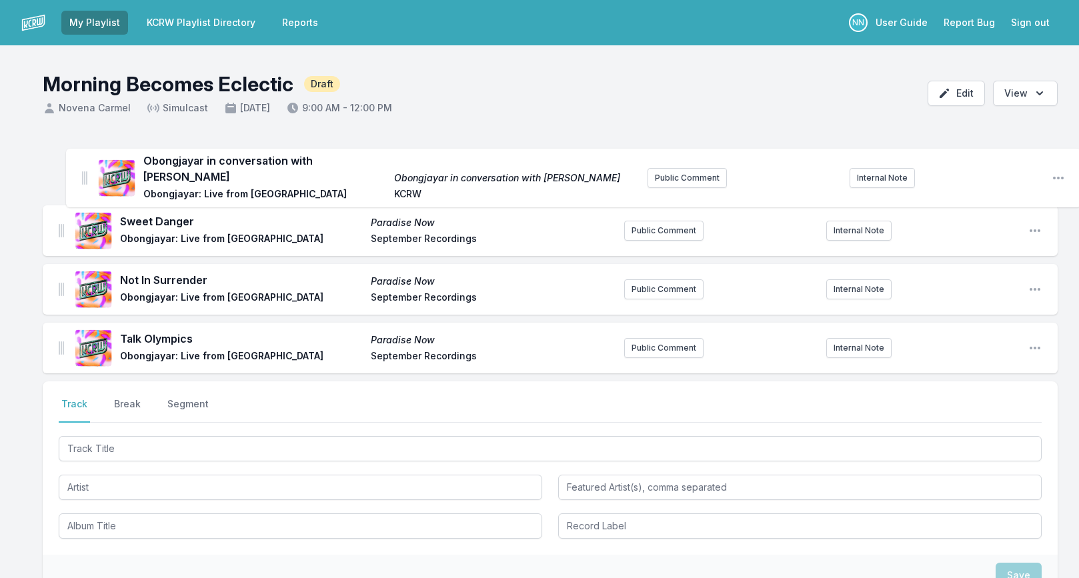
drag, startPoint x: 59, startPoint y: 346, endPoint x: 87, endPoint y: 175, distance: 172.9
click at [87, 175] on ul "Sweet Danger Paradise Now Obongjayar: Live from Apogee Studios September Record…" at bounding box center [550, 256] width 1015 height 235
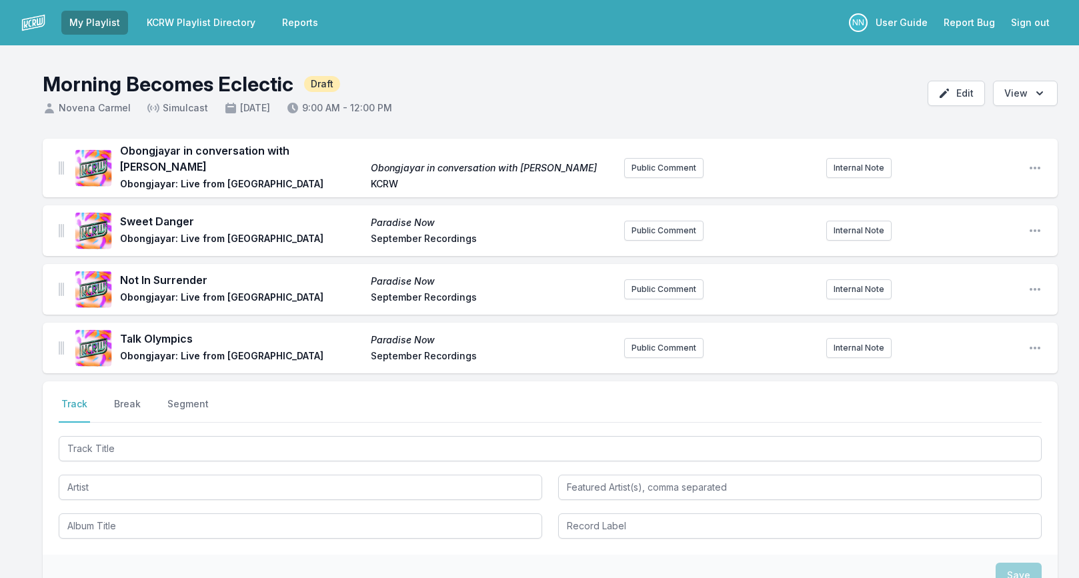
scroll to position [1, 0]
click at [1036, 168] on icon "Open playlist item options" at bounding box center [1034, 167] width 13 height 13
click at [958, 199] on button "Edit Track Details" at bounding box center [966, 194] width 149 height 24
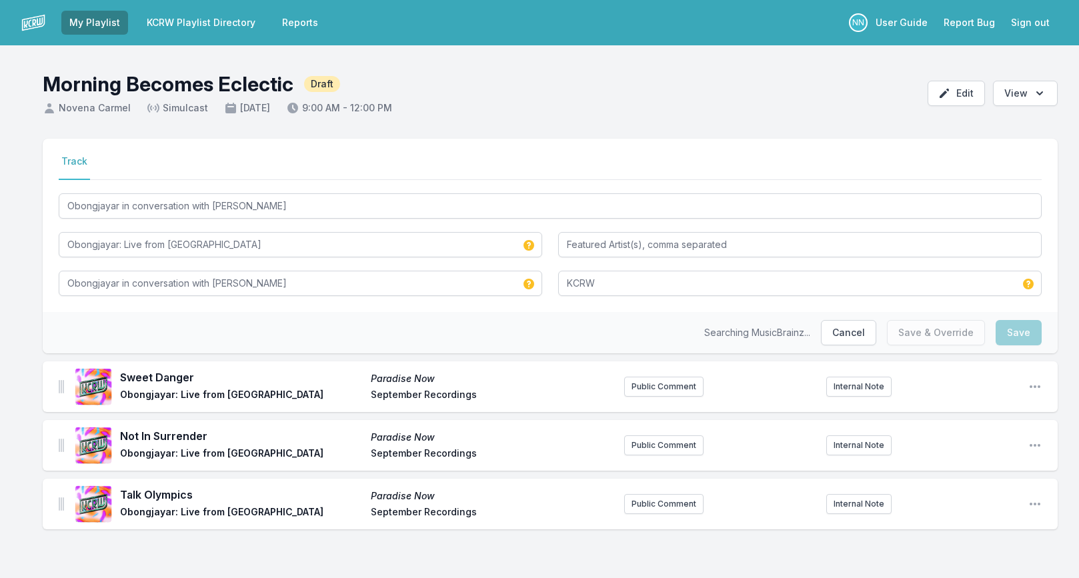
scroll to position [0, 0]
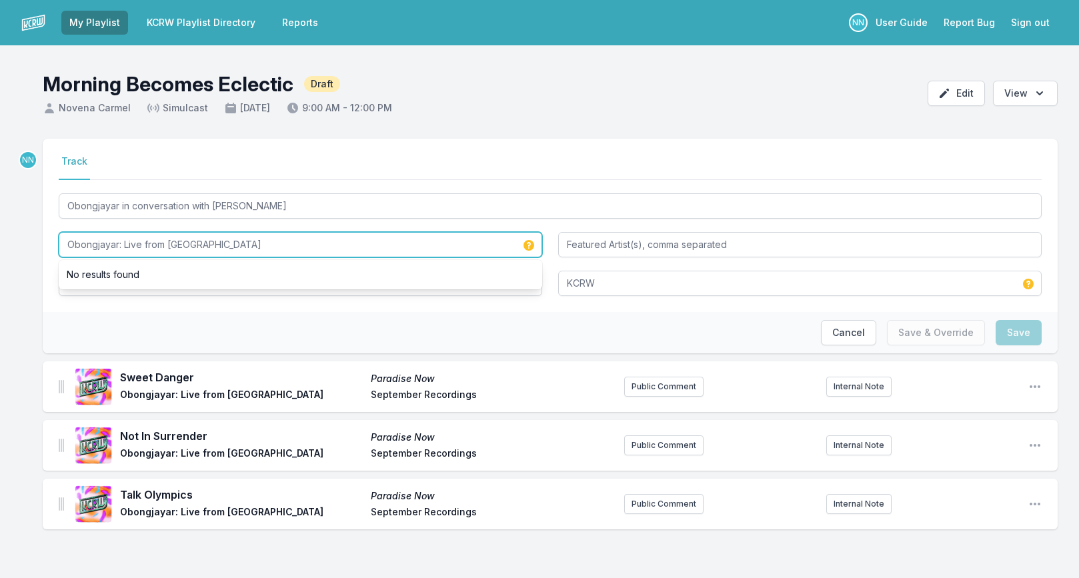
click at [124, 243] on input "Obongjayar: Live from Apogee Studios" at bounding box center [300, 244] width 483 height 25
drag, startPoint x: 125, startPoint y: 245, endPoint x: 301, endPoint y: 245, distance: 176.0
click at [301, 245] on input "Obongjayar: KCRW Live from Apogee Studios" at bounding box center [300, 244] width 483 height 25
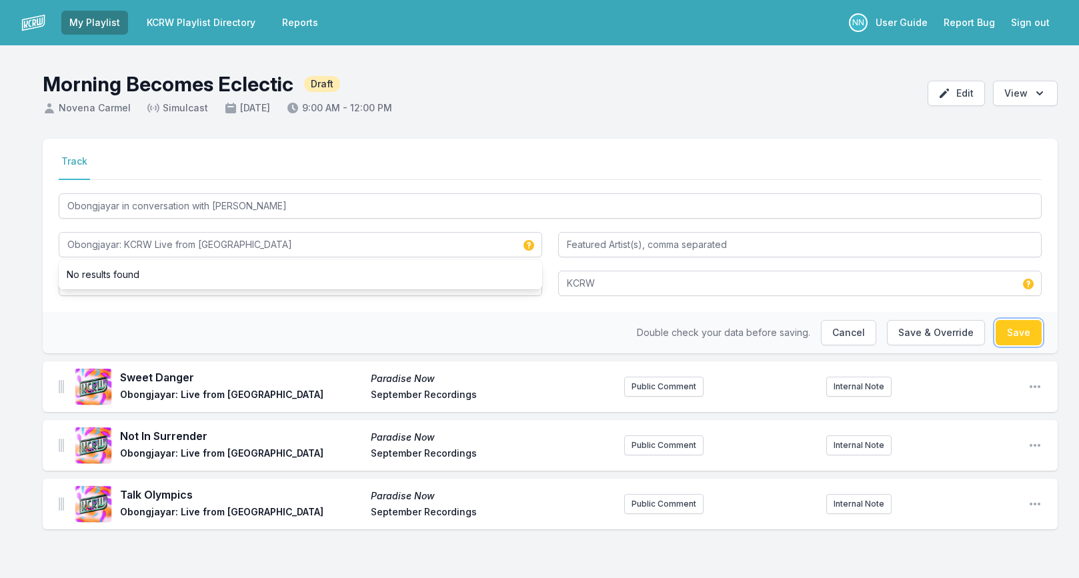
click at [1003, 333] on button "Save" at bounding box center [1018, 332] width 46 height 25
type input "Obongjayar: Live from Apogee Studios"
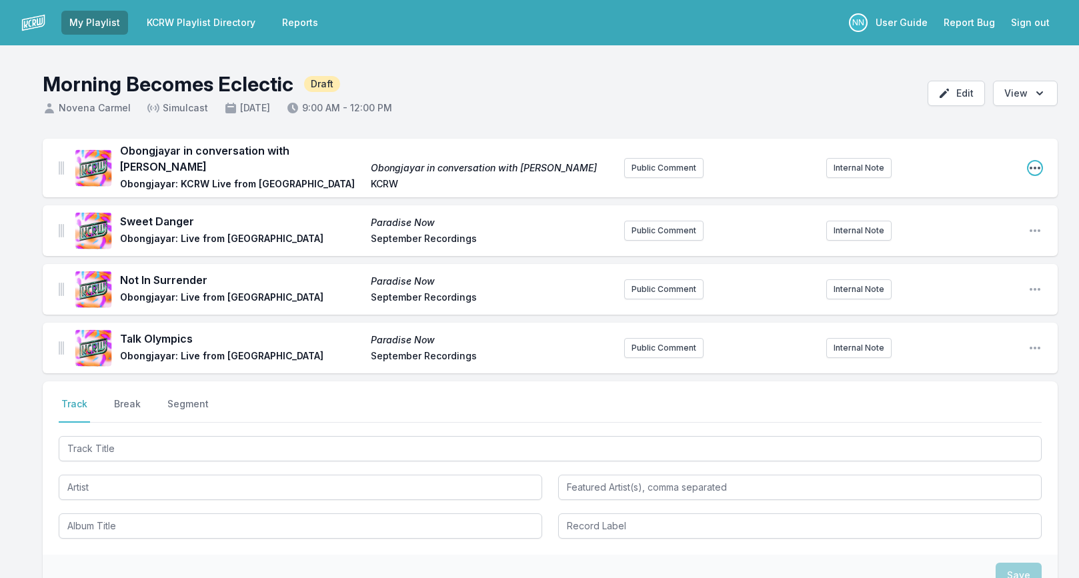
click at [1035, 169] on icon "Open playlist item options" at bounding box center [1034, 167] width 13 height 13
click at [993, 195] on button "Edit Track Details" at bounding box center [966, 195] width 149 height 24
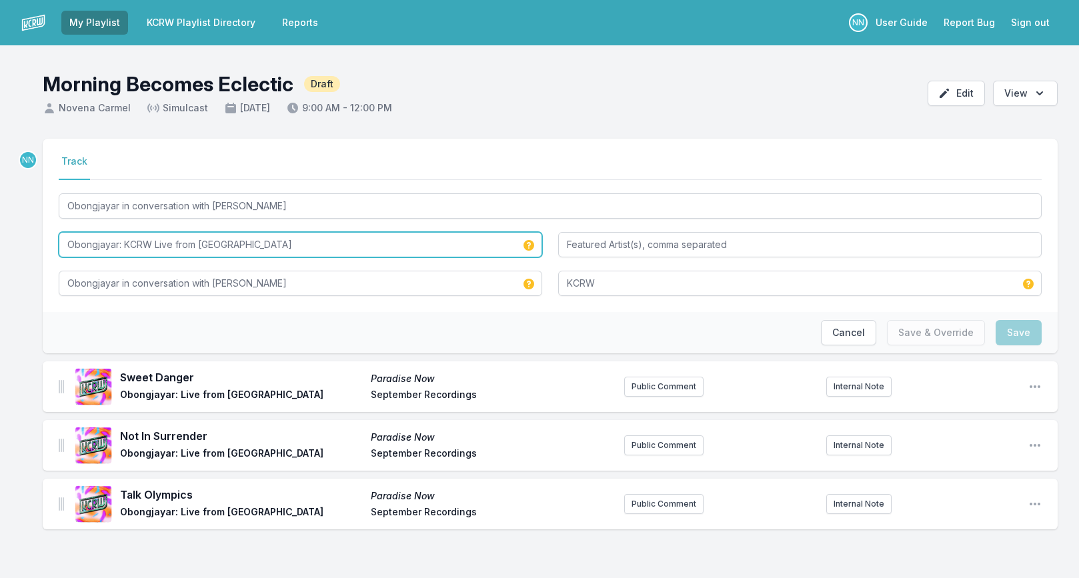
click at [277, 245] on input "Obongjayar: KCRW Live from Apogee Studios" at bounding box center [300, 244] width 483 height 25
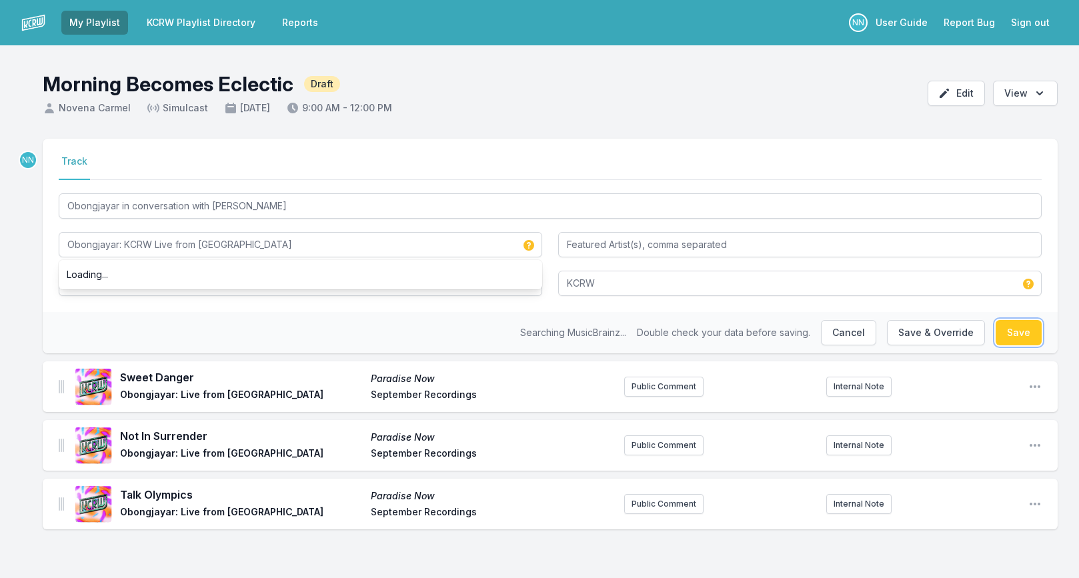
click at [998, 331] on button "Save" at bounding box center [1018, 332] width 46 height 25
type input "Obongjayar: KCRW Live from Apogee Studios"
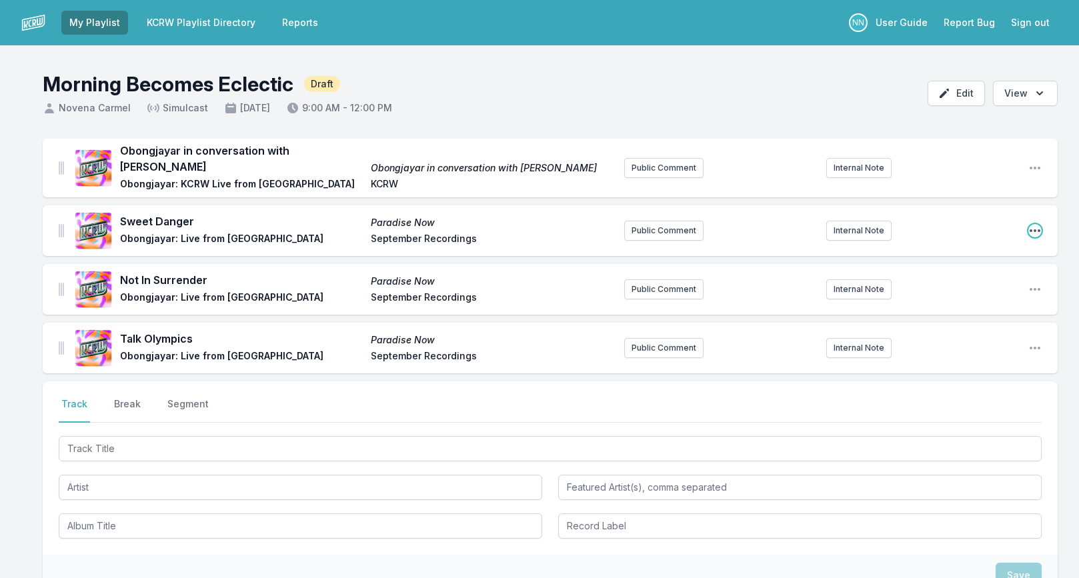
click at [1032, 227] on icon "Open playlist item options" at bounding box center [1034, 230] width 13 height 13
click at [974, 256] on button "Edit Track Details" at bounding box center [966, 257] width 149 height 24
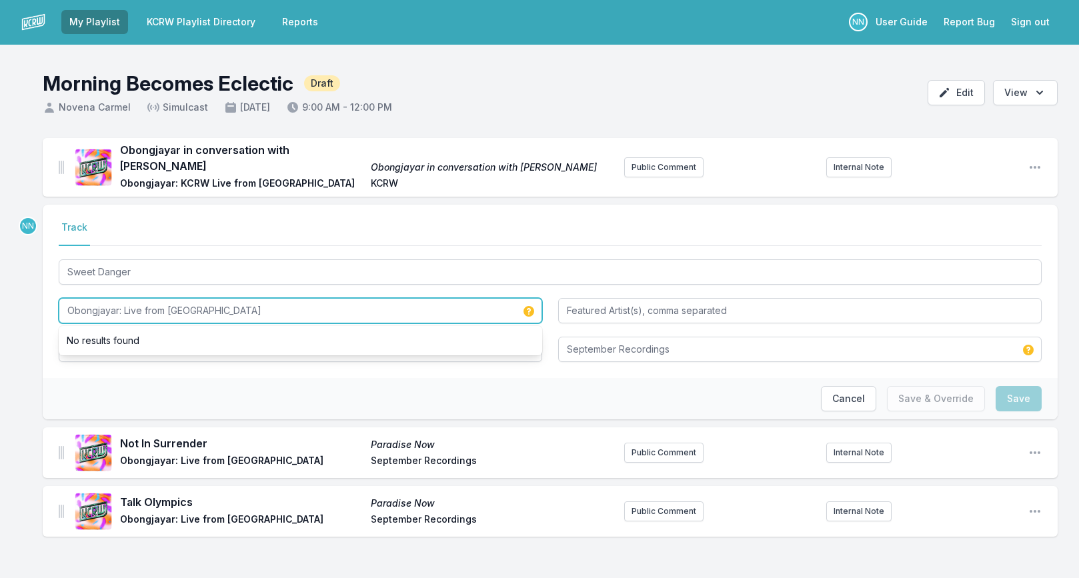
click at [124, 315] on input "Obongjayar: Live from Apogee Studios" at bounding box center [300, 310] width 483 height 25
paste input "KCRW Live from Apogee Studios"
drag, startPoint x: 267, startPoint y: 311, endPoint x: 407, endPoint y: 308, distance: 140.0
click at [400, 310] on input "Obongjayar: KCRW Live from Apogee Studio Live from Apogee Studios" at bounding box center [300, 310] width 483 height 25
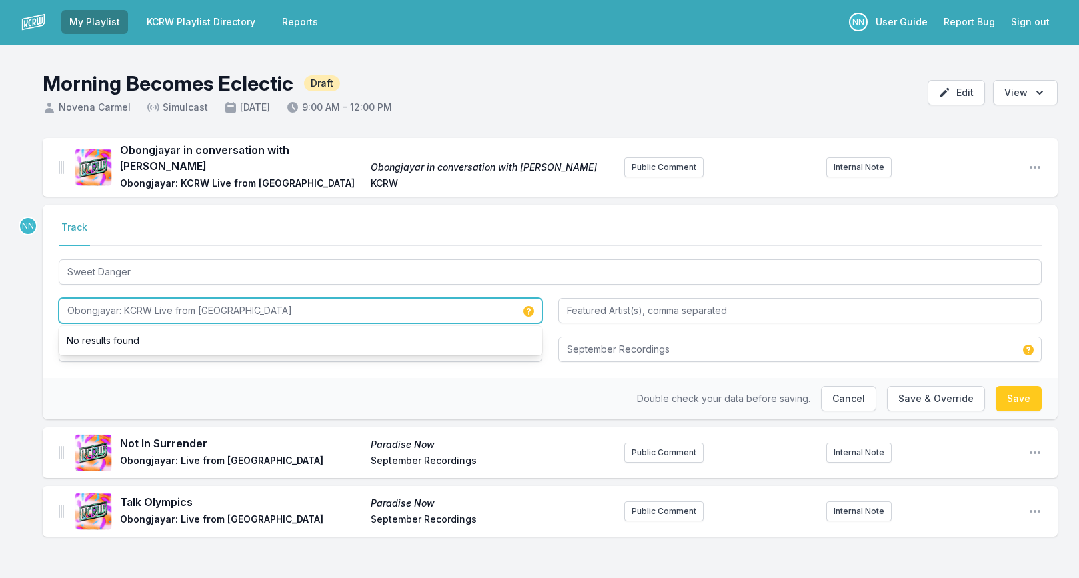
drag, startPoint x: 125, startPoint y: 309, endPoint x: 280, endPoint y: 311, distance: 154.7
click at [280, 311] on input "Obongjayar: KCRW Live from Apogee Studio" at bounding box center [300, 310] width 483 height 25
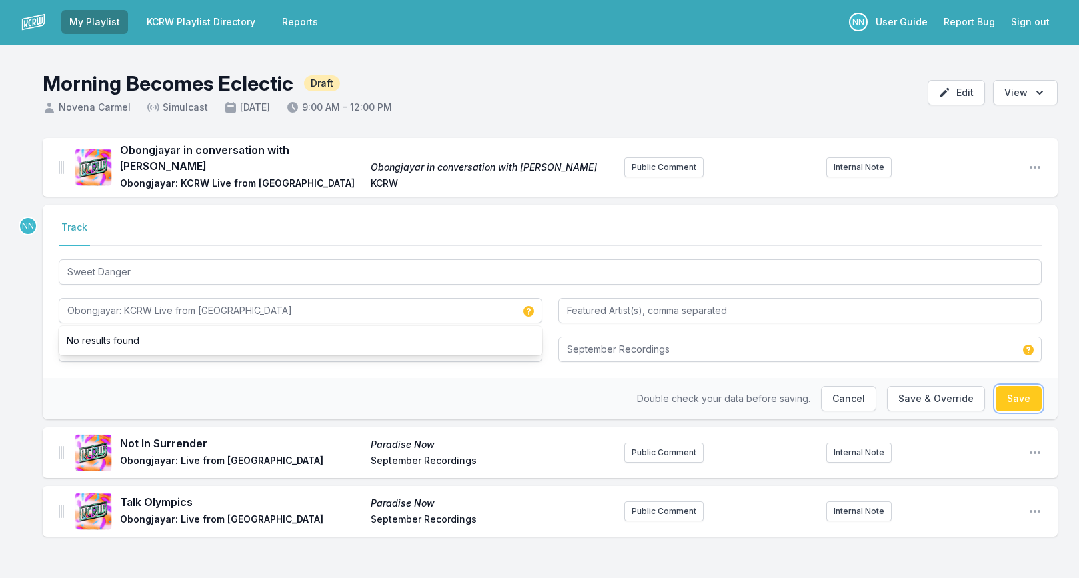
click at [1005, 395] on button "Save" at bounding box center [1018, 398] width 46 height 25
type input "Obongjayar: Live from Apogee Studios"
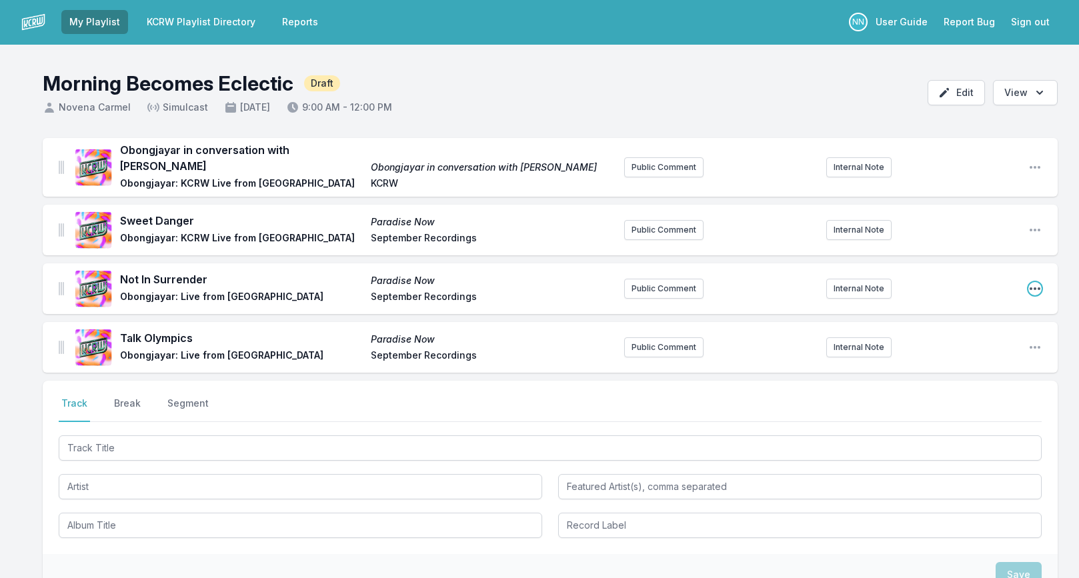
click at [1031, 291] on icon "Open playlist item options" at bounding box center [1034, 288] width 13 height 13
click at [964, 318] on button "Edit Track Details" at bounding box center [966, 315] width 149 height 24
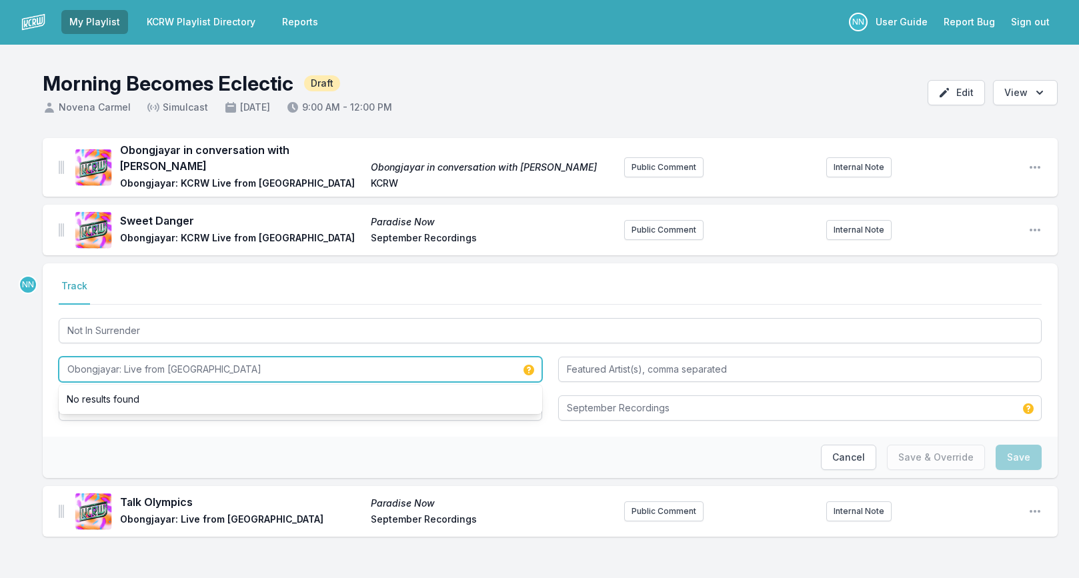
drag, startPoint x: 129, startPoint y: 367, endPoint x: 309, endPoint y: 368, distance: 179.3
click at [305, 367] on input "Obongjayar: Live from Apogee Studios" at bounding box center [300, 369] width 483 height 25
paste input "KCRW Live from Apogee Studio"
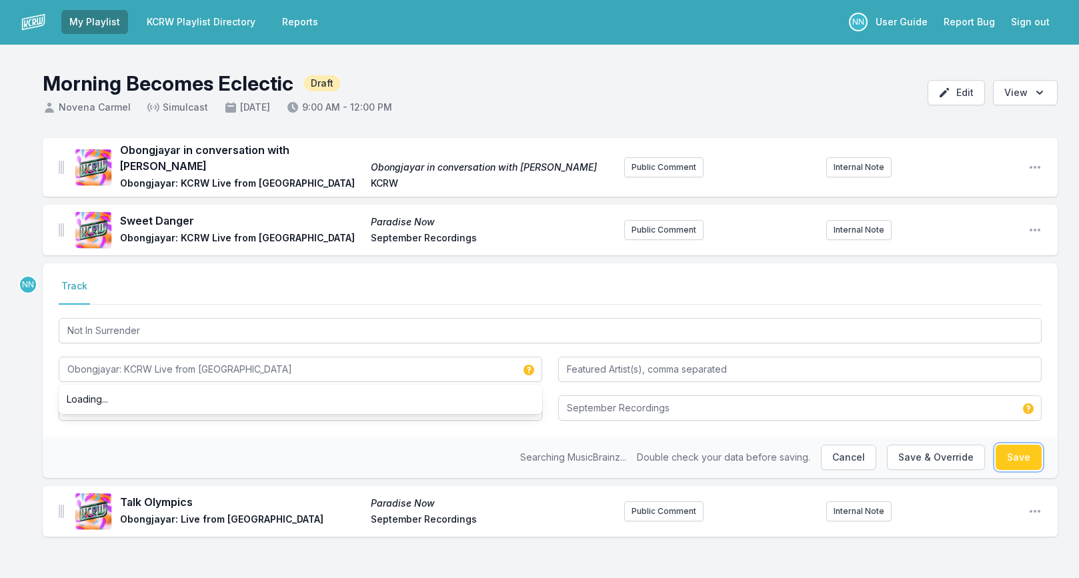
click at [1017, 459] on button "Save" at bounding box center [1018, 457] width 46 height 25
type input "Obongjayar: Live from Apogee Studios"
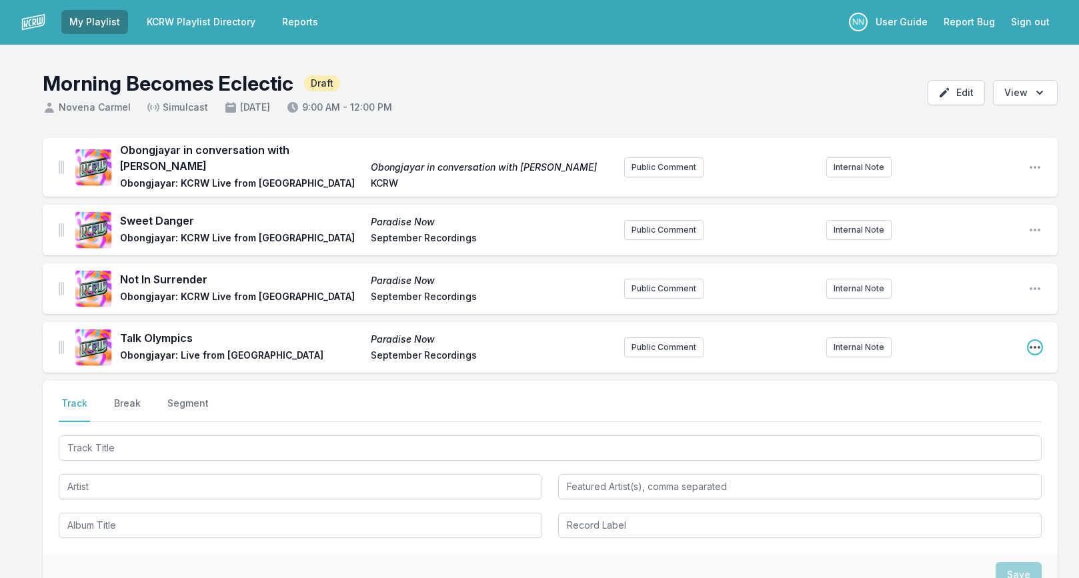
click at [1033, 348] on icon "Open playlist item options" at bounding box center [1034, 347] width 13 height 13
click at [941, 377] on button "Edit Track Details" at bounding box center [966, 374] width 149 height 24
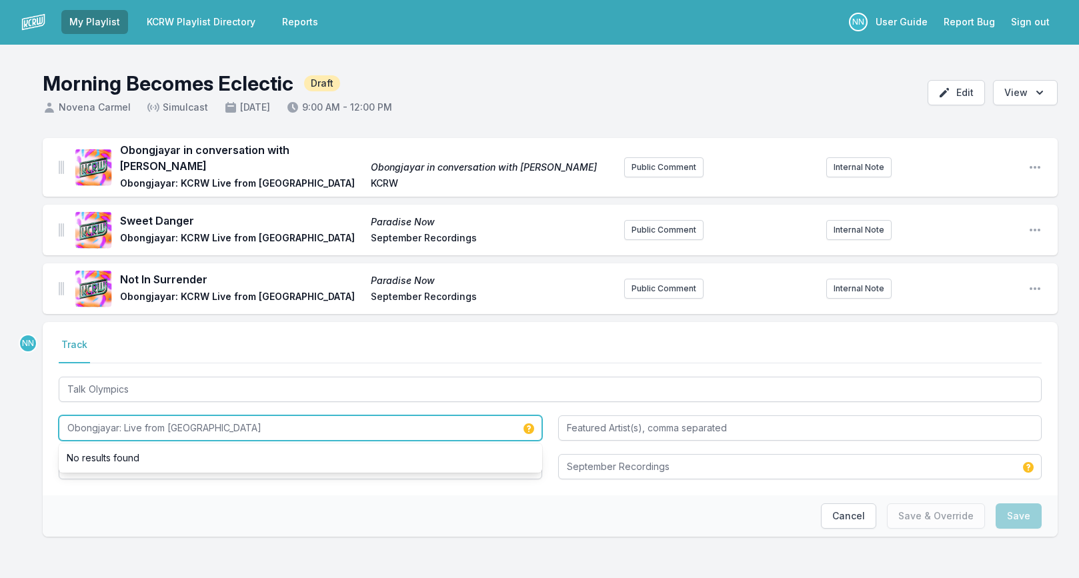
drag, startPoint x: 125, startPoint y: 428, endPoint x: 266, endPoint y: 431, distance: 141.4
click at [266, 431] on input "Obongjayar: Live from Apogee Studios" at bounding box center [300, 427] width 483 height 25
paste input "KCRW Live from Apogee Studio"
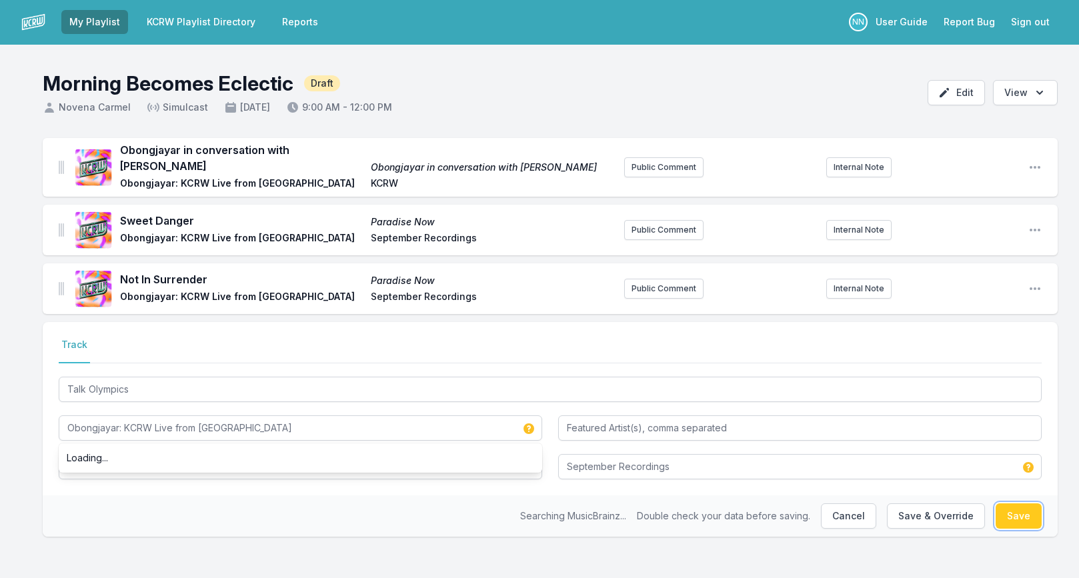
click at [1003, 519] on button "Save" at bounding box center [1018, 515] width 46 height 25
type input "Obongjayar: Live from Apogee Studios"
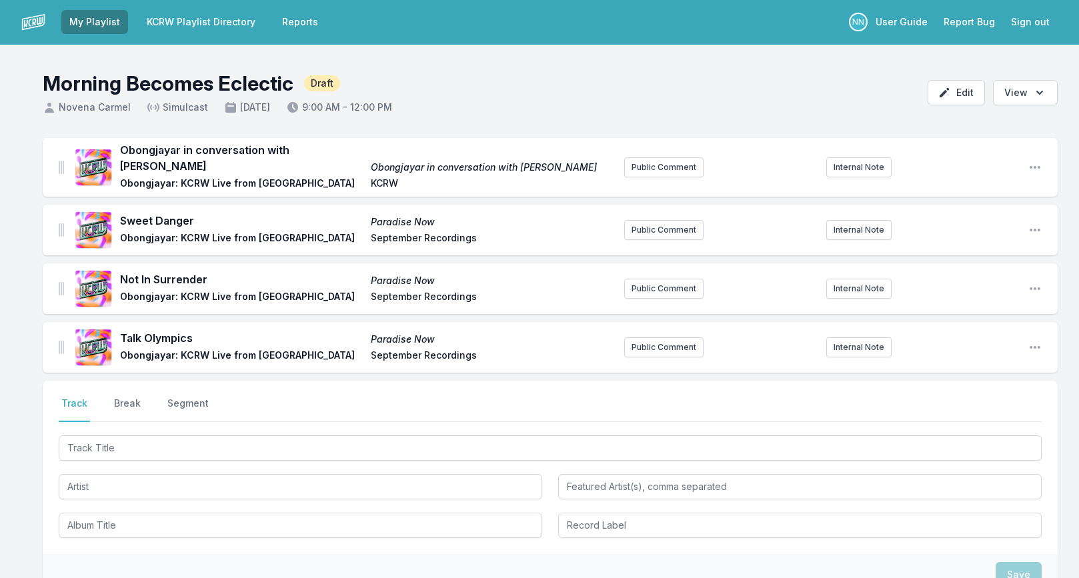
scroll to position [0, 0]
